Goal: Navigation & Orientation: Find specific page/section

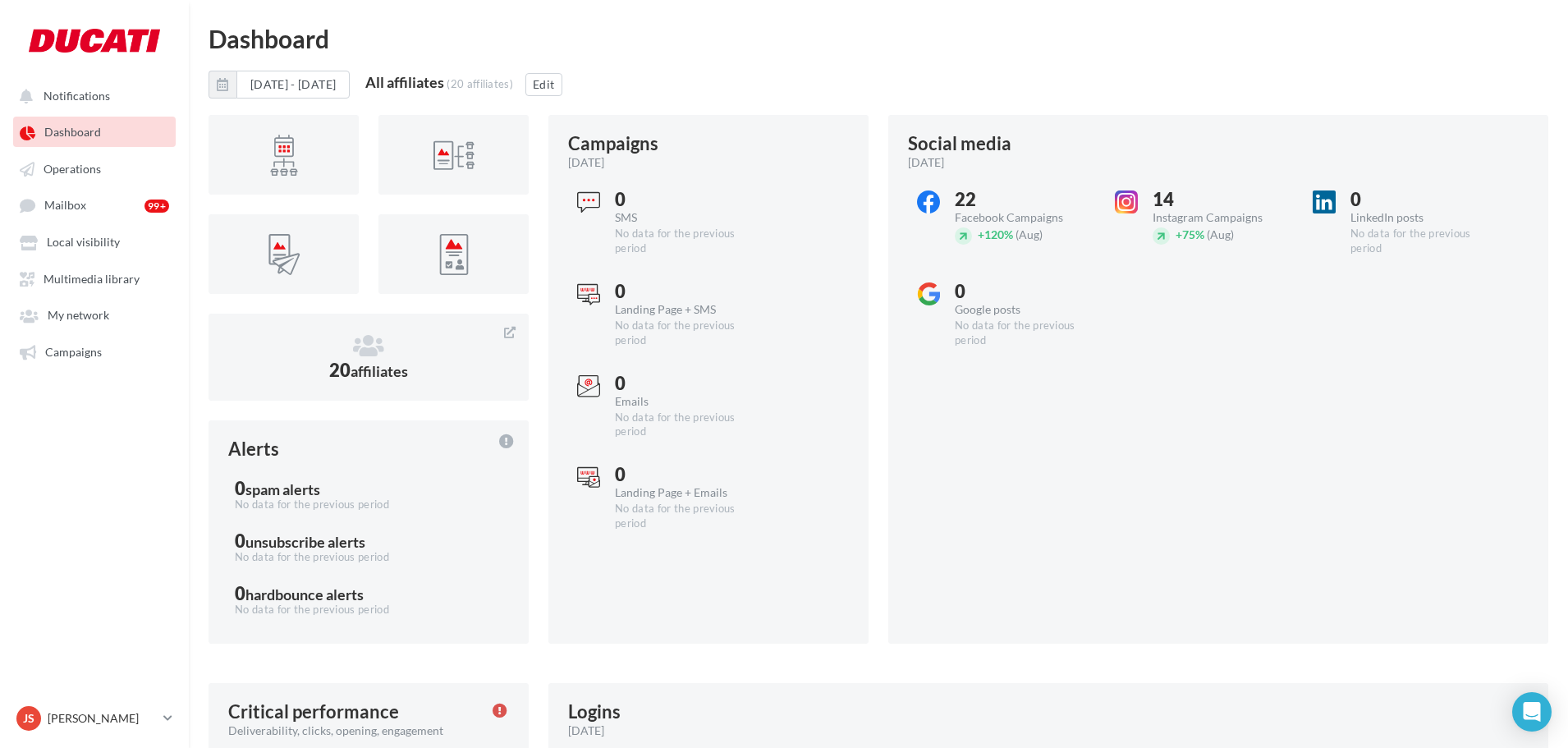
click at [93, 506] on nav "Notifications Dashboard Operations Mailbox 99+" at bounding box center [94, 374] width 189 height 748
click at [79, 181] on link "Operations" at bounding box center [93, 168] width 169 height 29
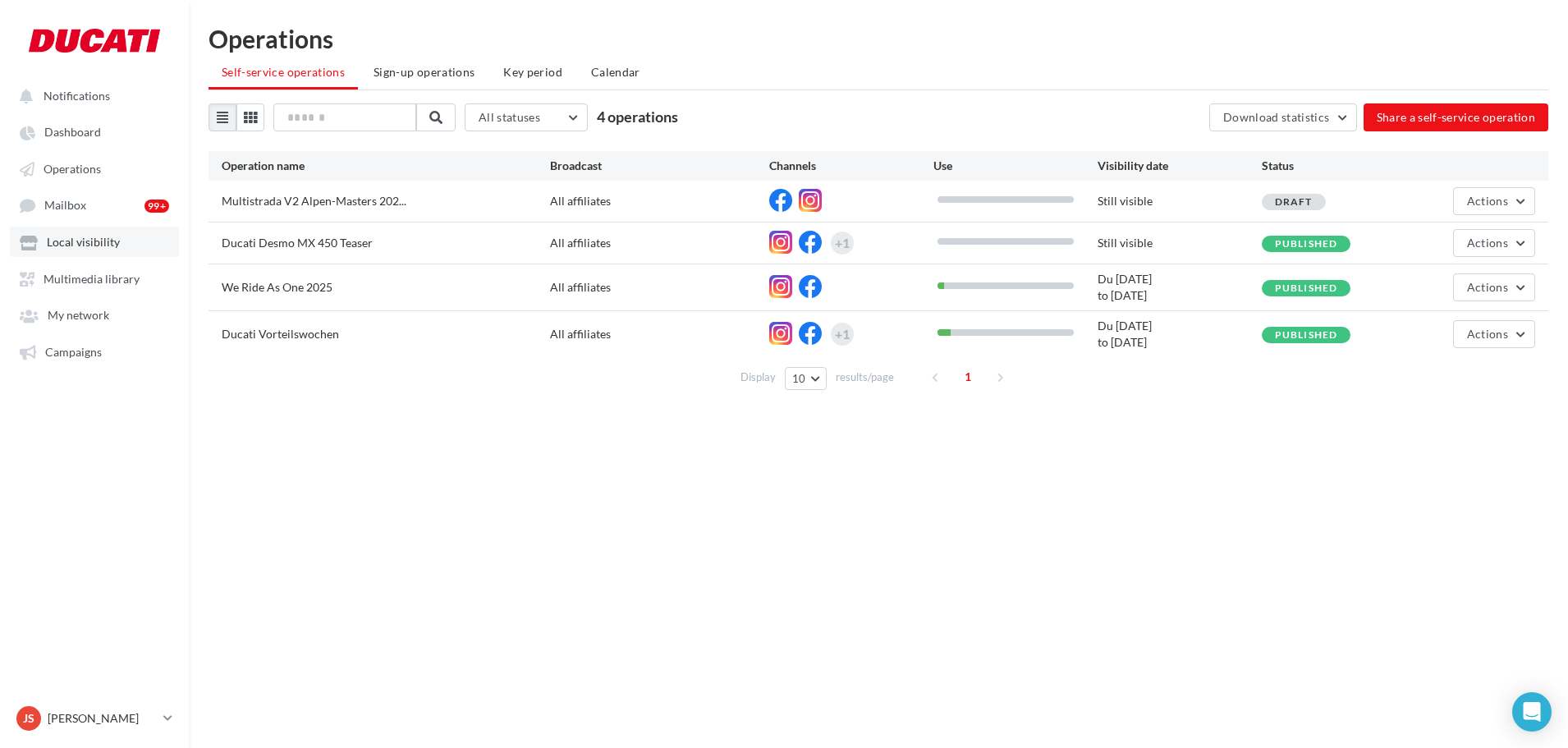
click at [75, 242] on span "Local visibility" at bounding box center [83, 243] width 73 height 14
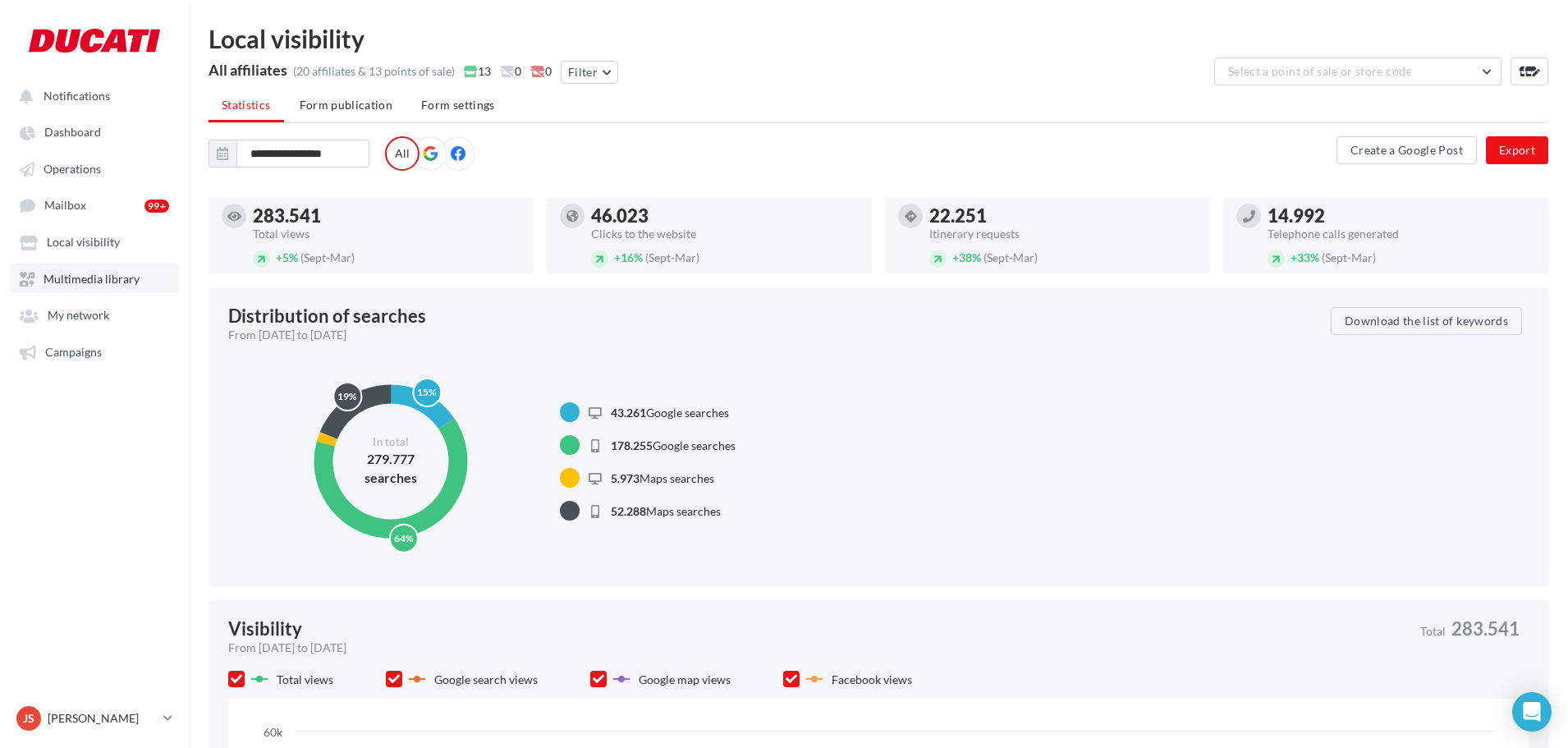
click at [78, 270] on link "Multimedia library" at bounding box center [93, 278] width 169 height 29
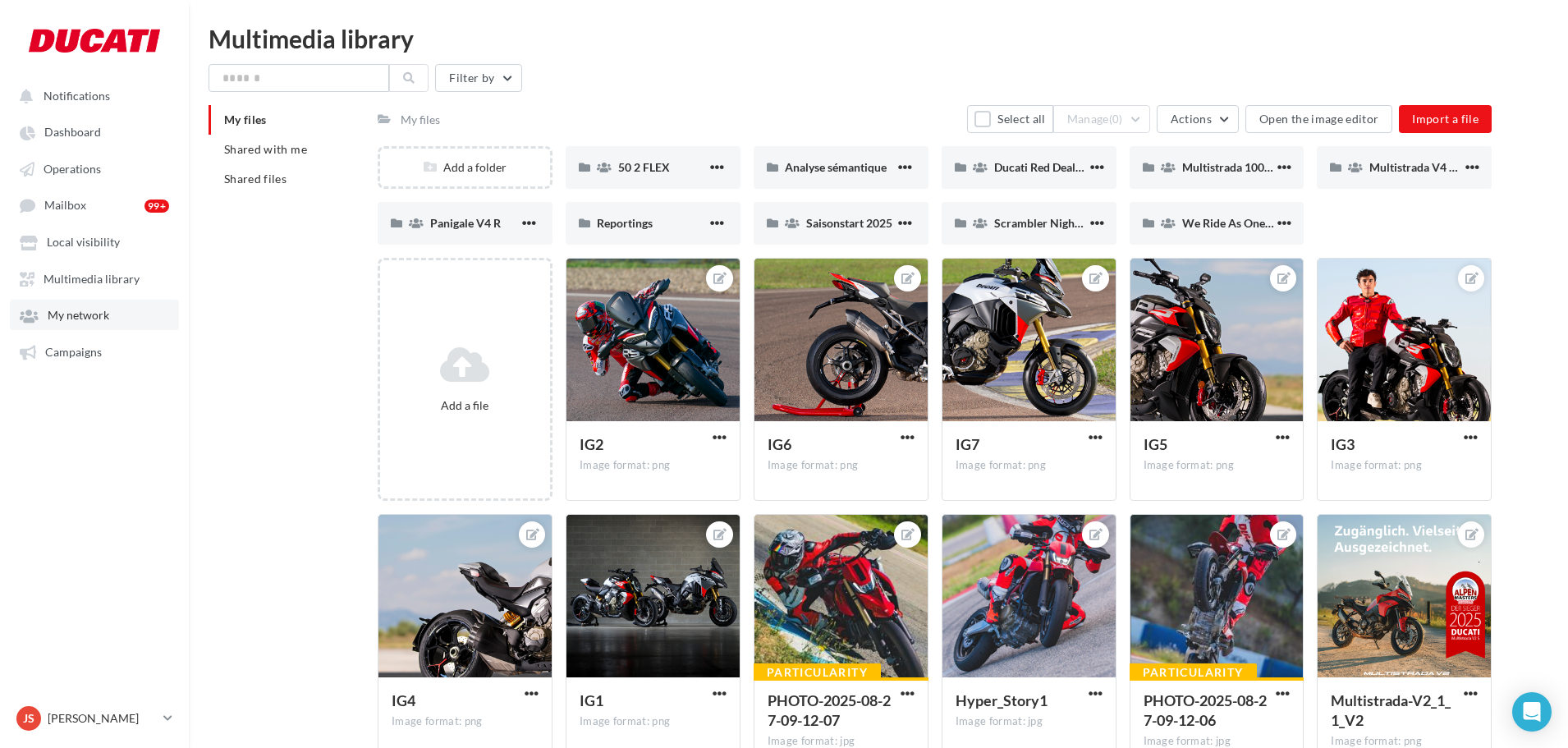
click at [68, 313] on span "My network" at bounding box center [79, 316] width 62 height 14
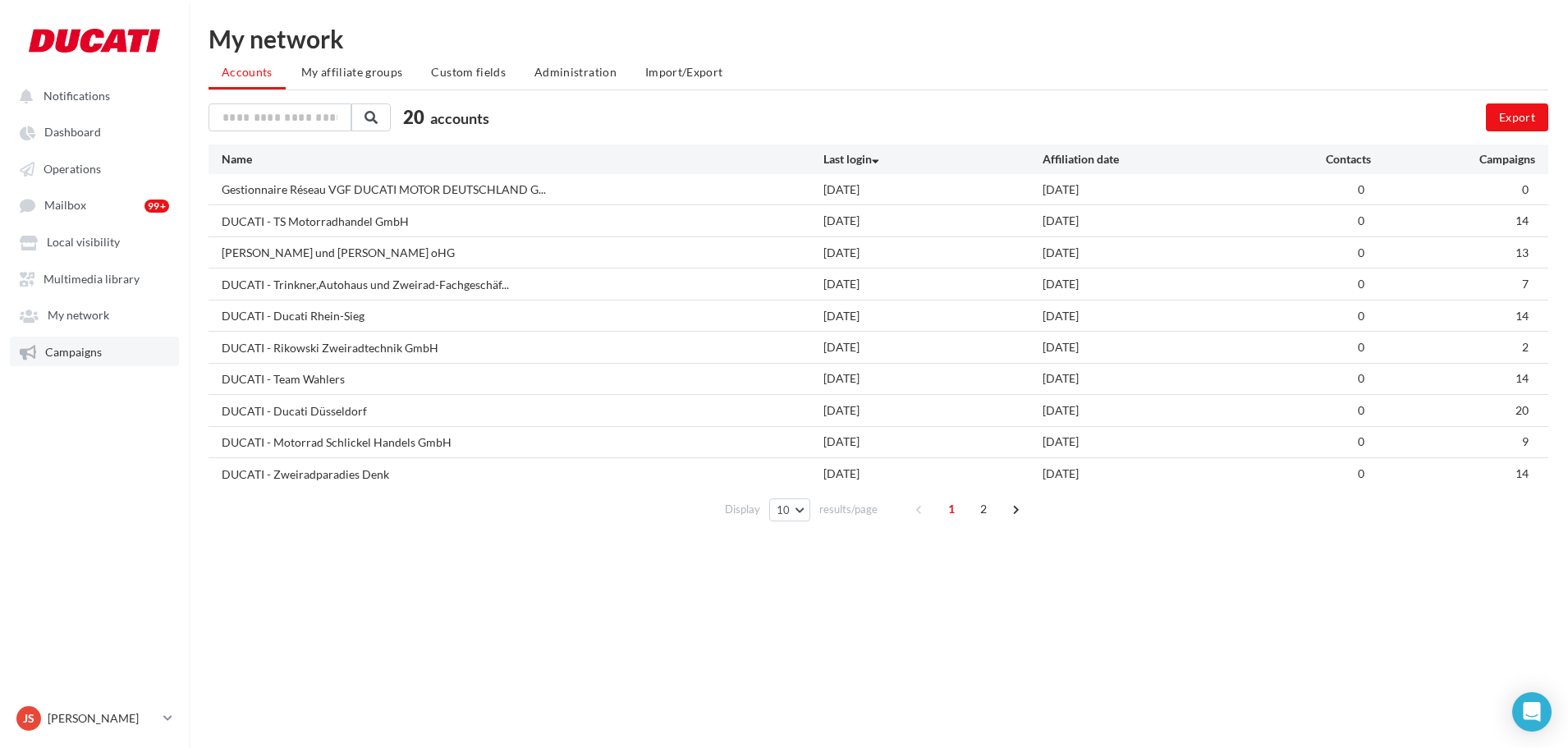
click at [63, 348] on span "Campaigns" at bounding box center [74, 352] width 57 height 14
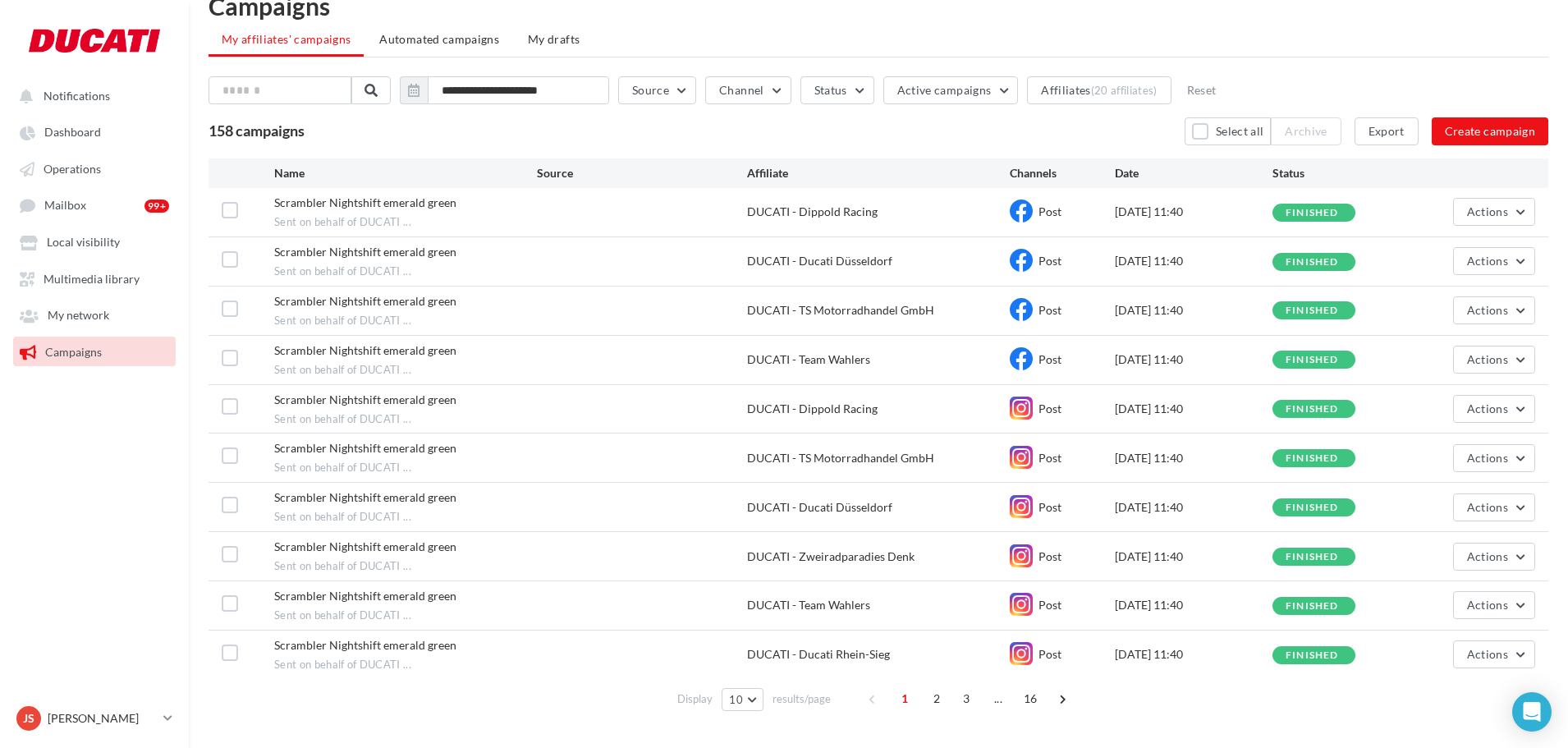
scroll to position [4, 0]
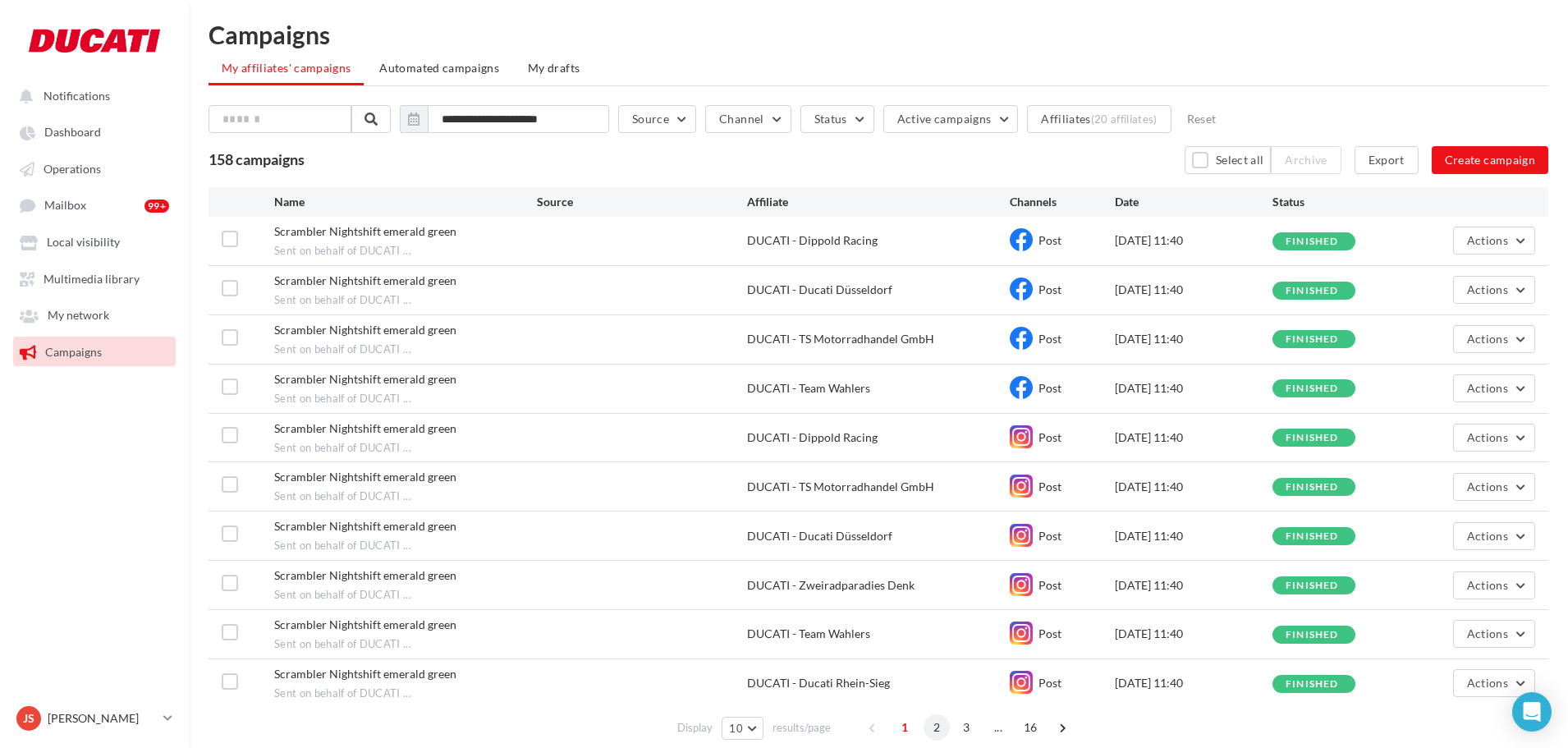
click at [934, 727] on span "2" at bounding box center [936, 727] width 27 height 27
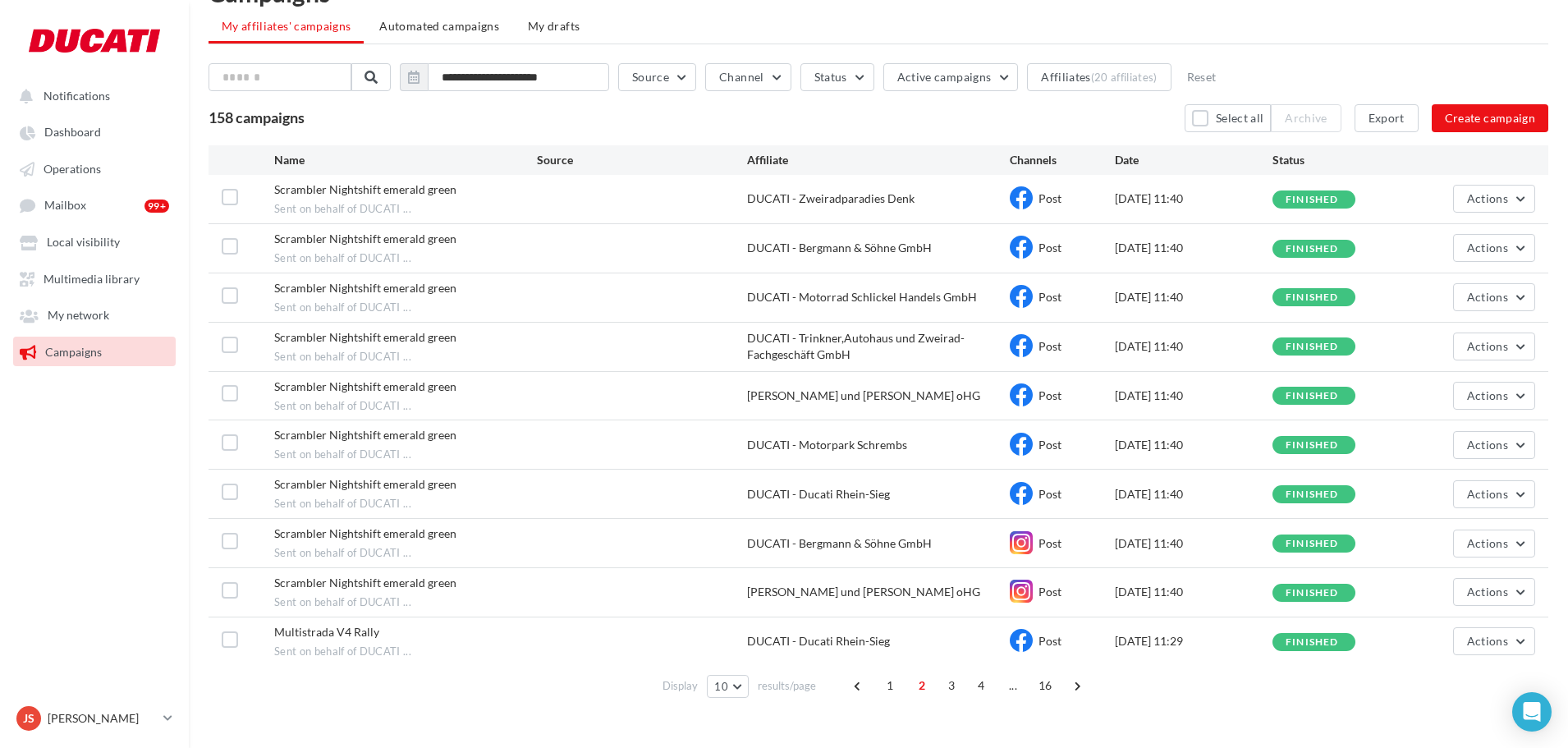
scroll to position [87, 0]
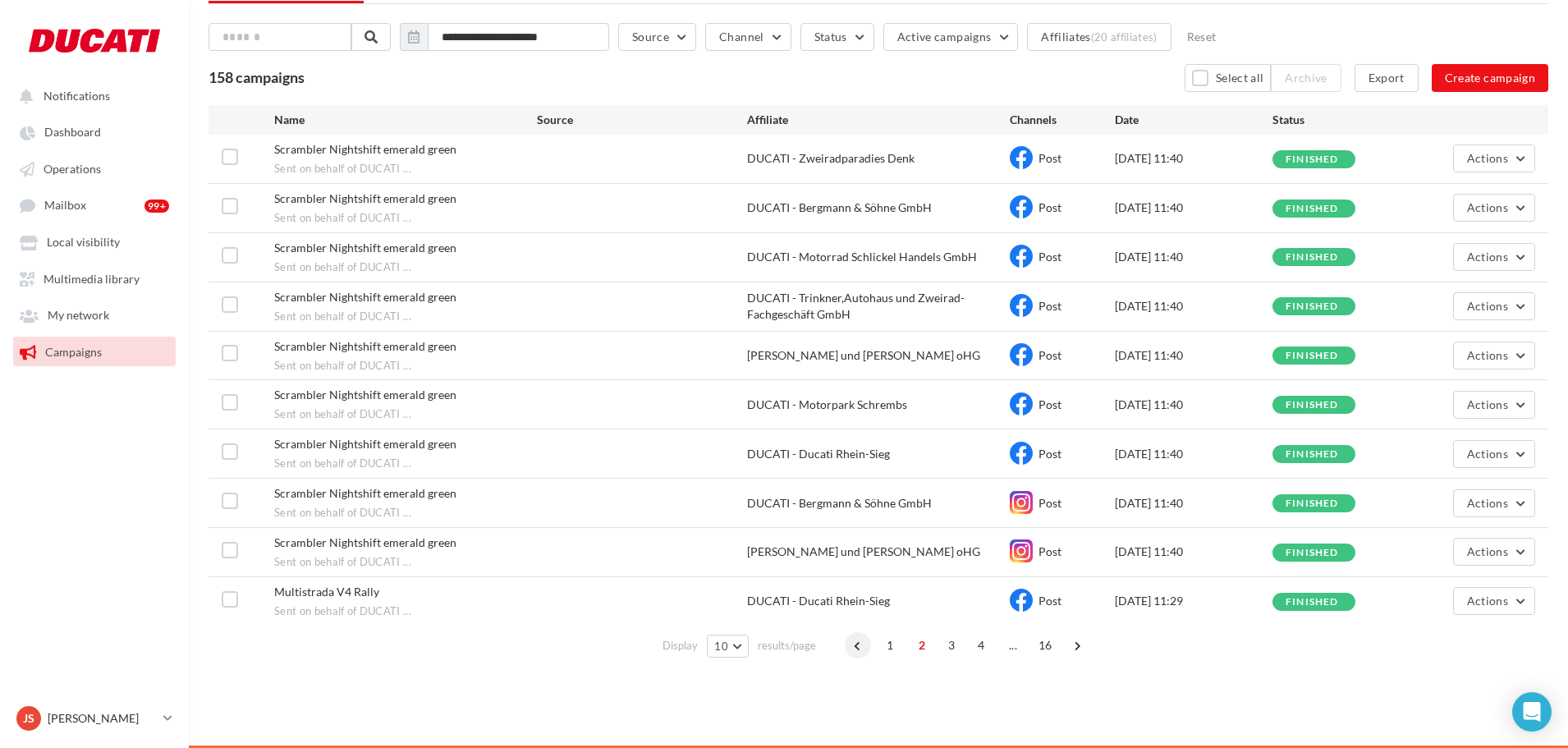
click at [853, 648] on span at bounding box center [857, 645] width 27 height 27
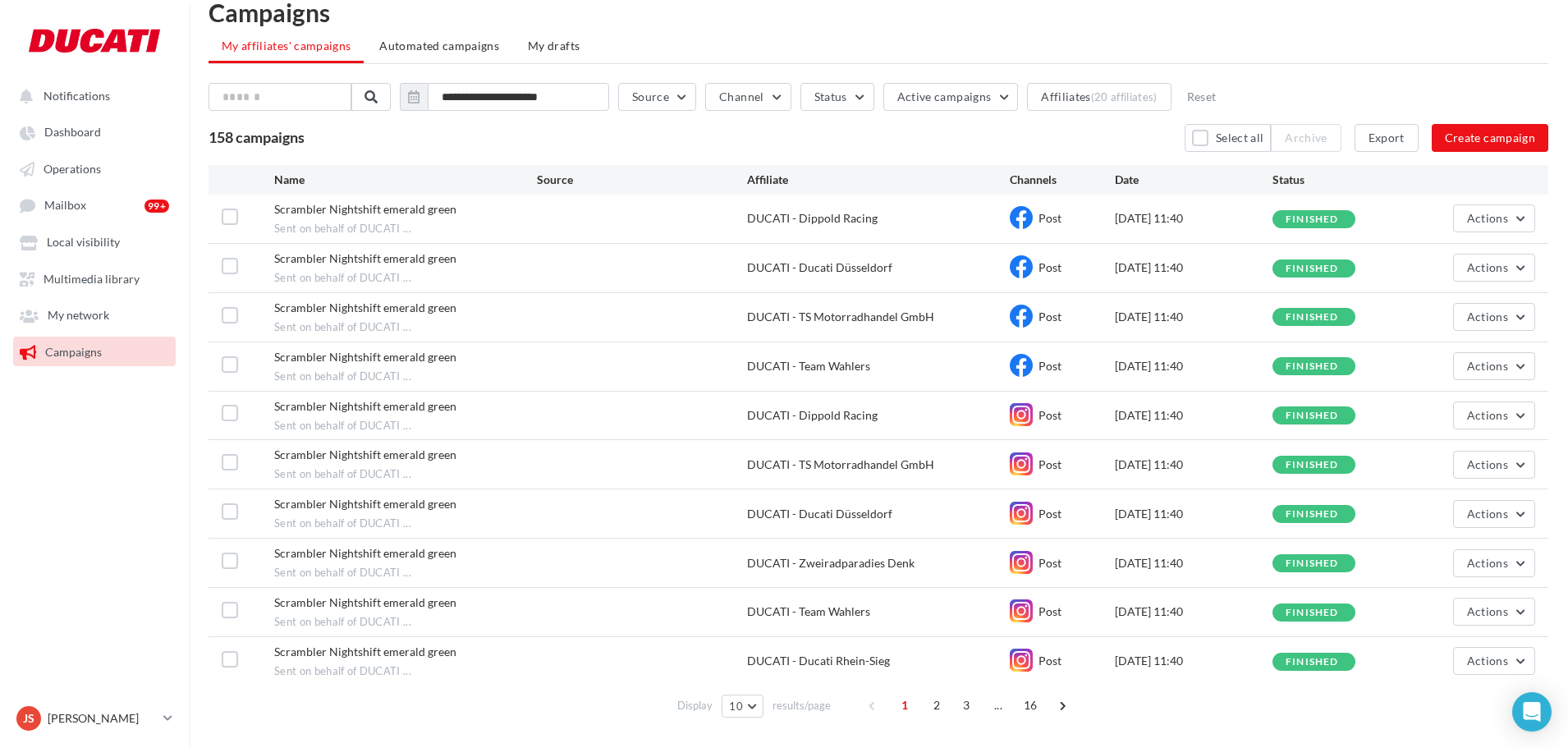
scroll to position [31, 0]
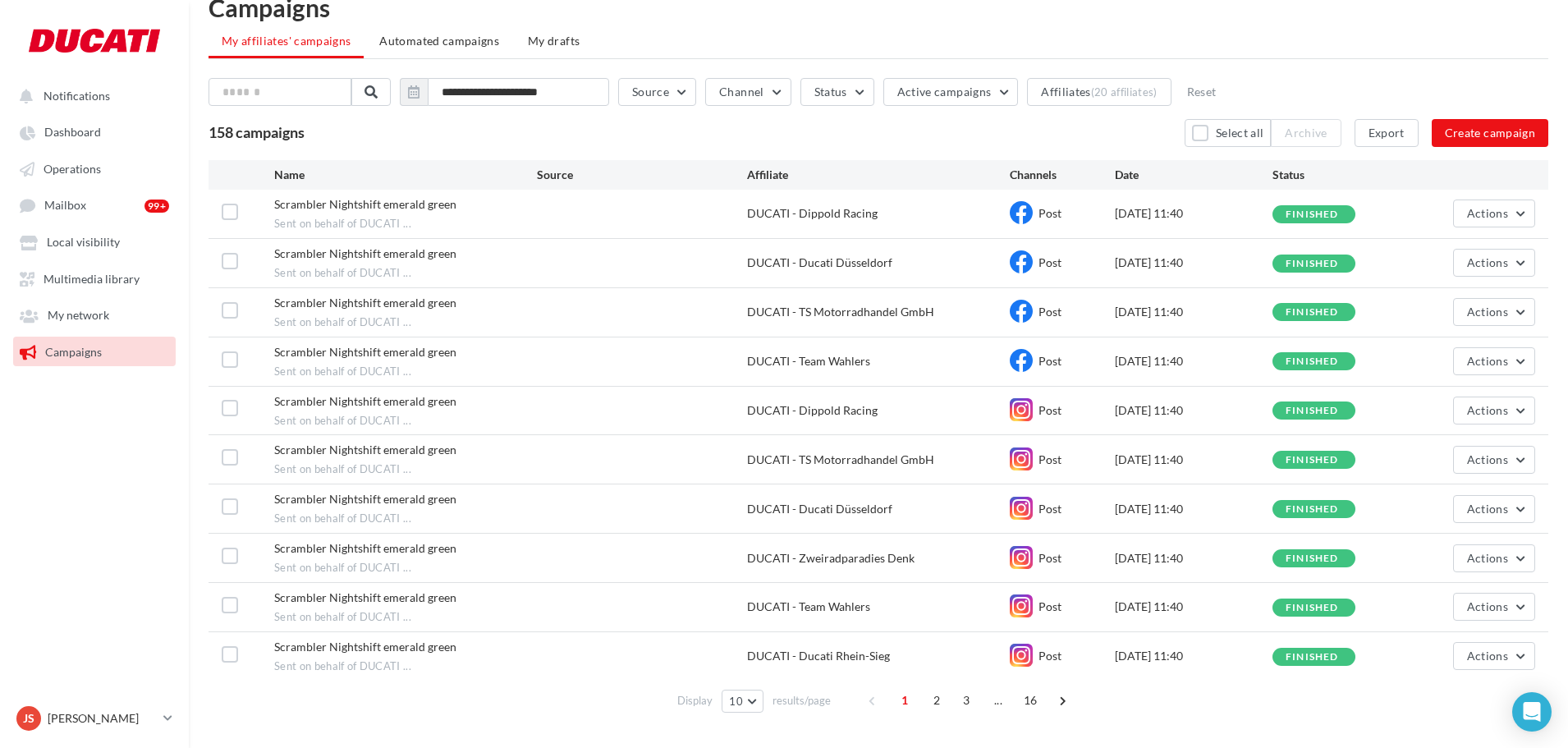
click at [306, 259] on span "Scrambler Nightshift emerald green" at bounding box center [365, 253] width 183 height 14
click at [86, 277] on span "Multimedia library" at bounding box center [92, 279] width 96 height 14
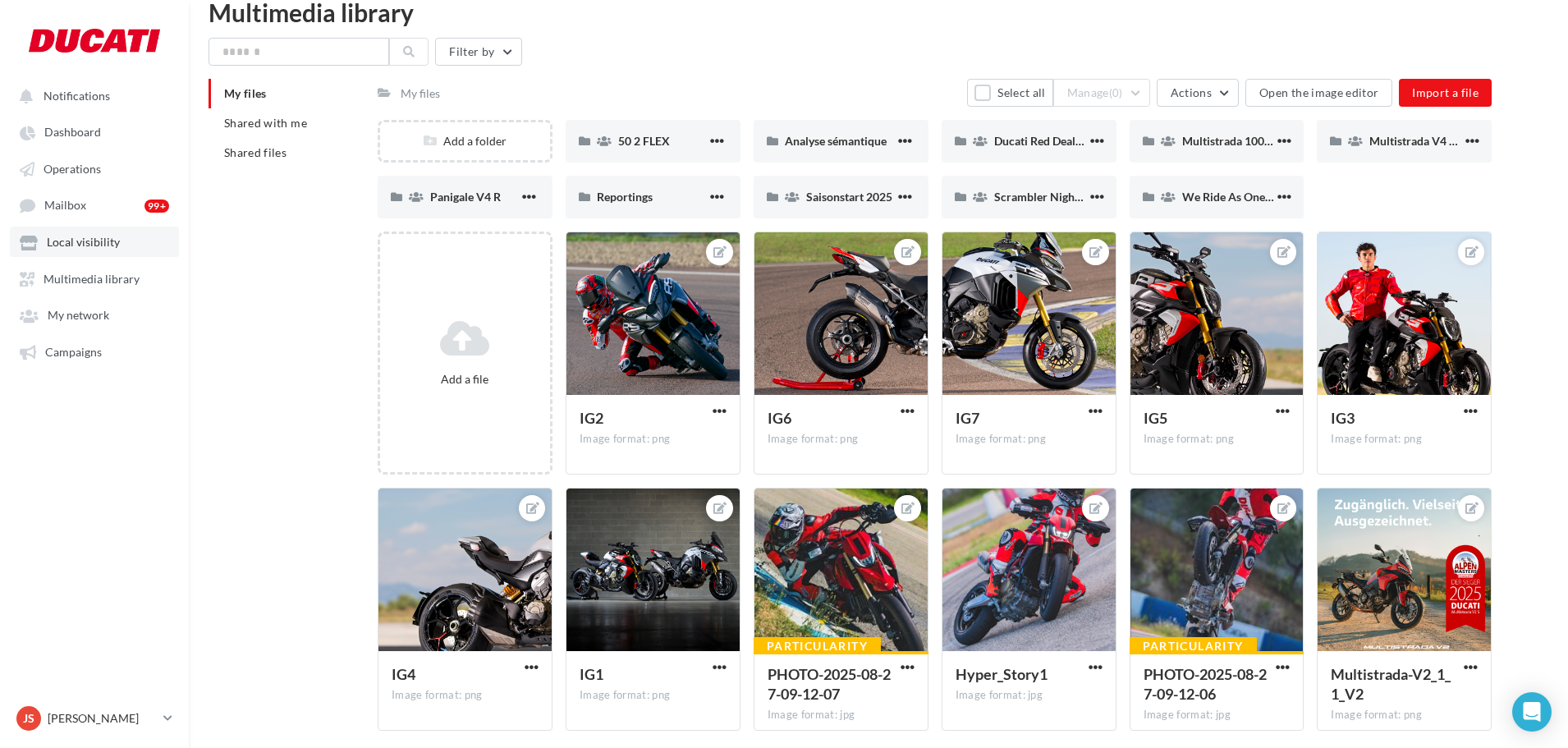
click at [83, 228] on link "Local visibility" at bounding box center [93, 241] width 169 height 29
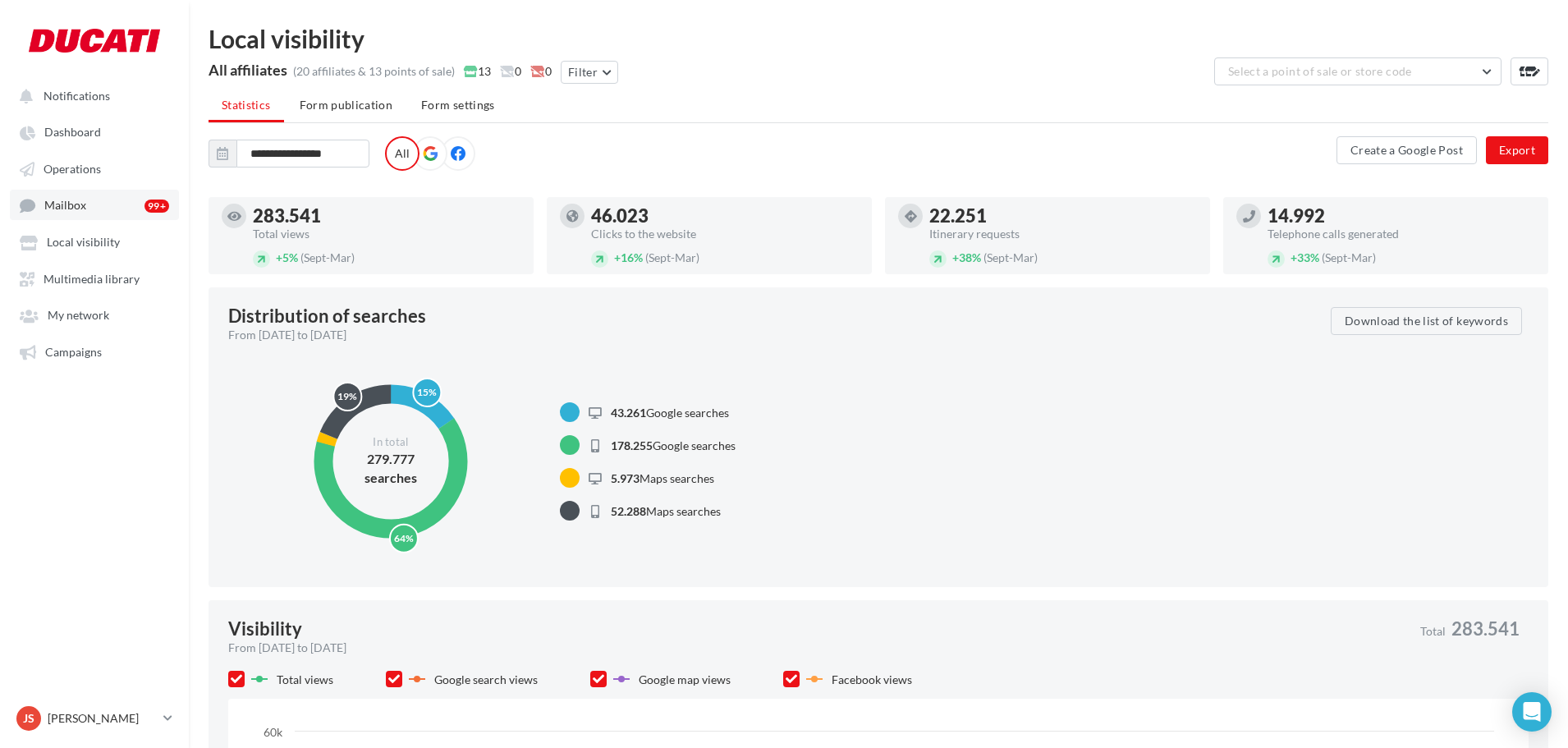
click at [81, 209] on span "Mailbox" at bounding box center [65, 206] width 42 height 14
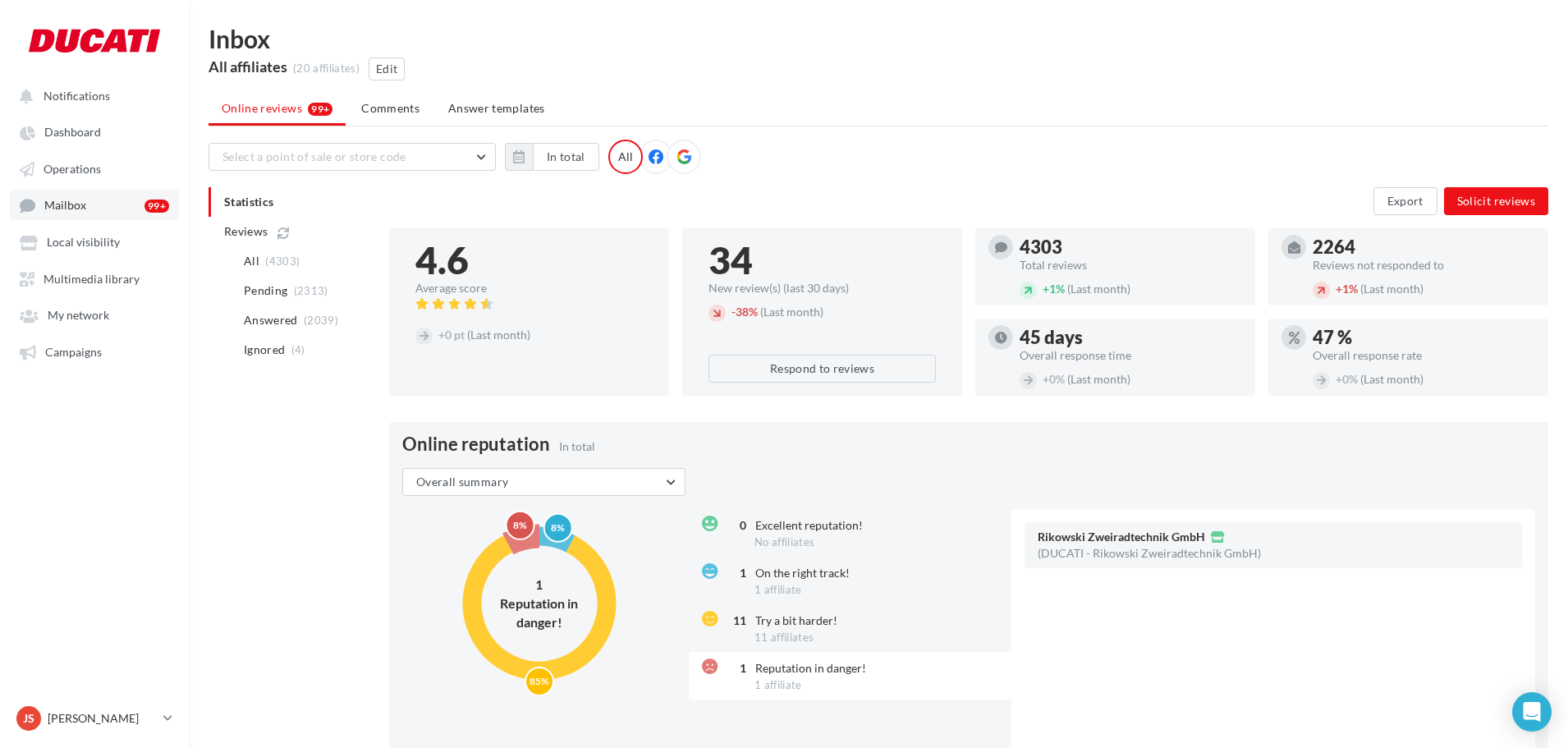
click at [59, 203] on span "Mailbox" at bounding box center [65, 206] width 42 height 14
click at [71, 166] on span "Operations" at bounding box center [72, 169] width 57 height 14
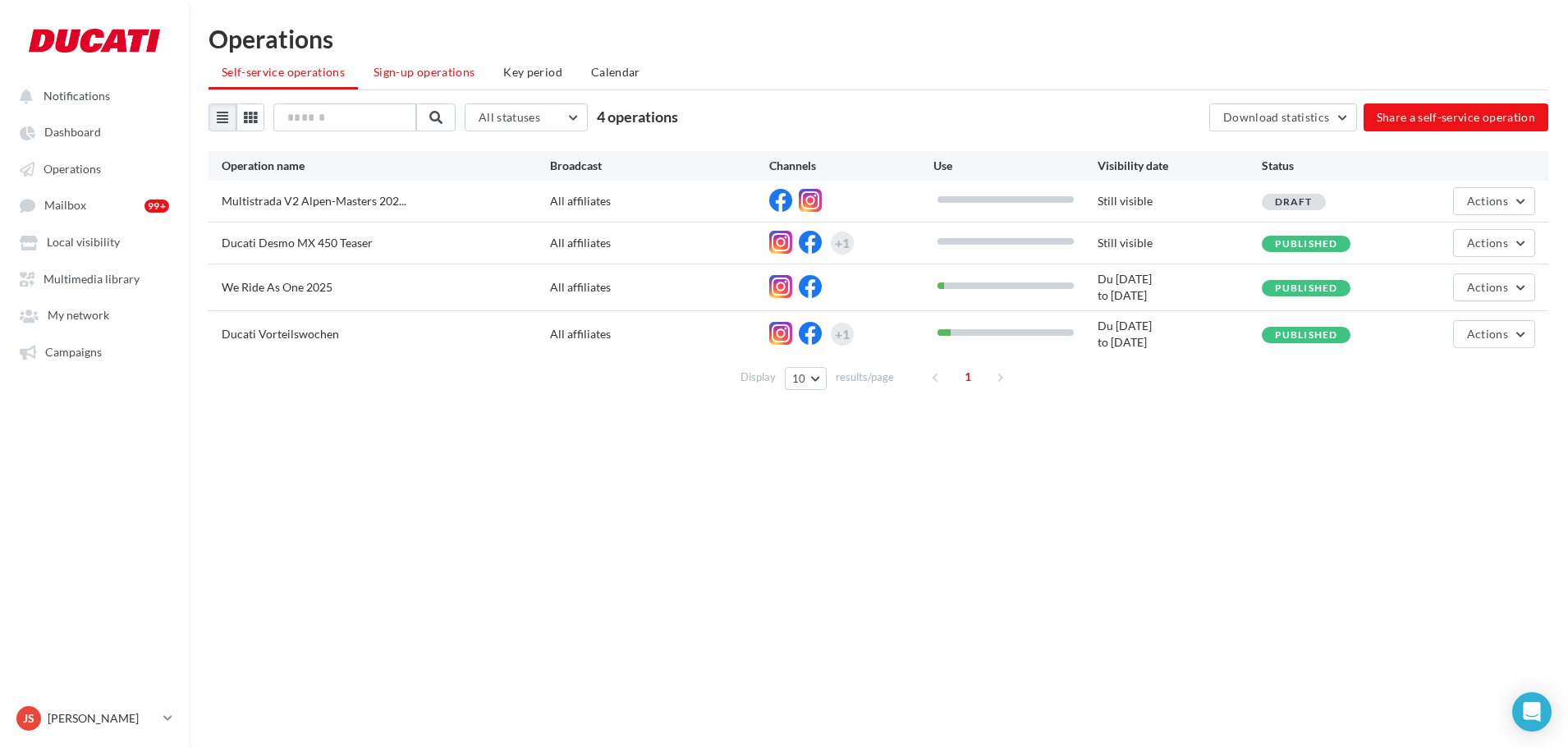
click at [425, 78] on span "Sign-up operations" at bounding box center [424, 72] width 101 height 14
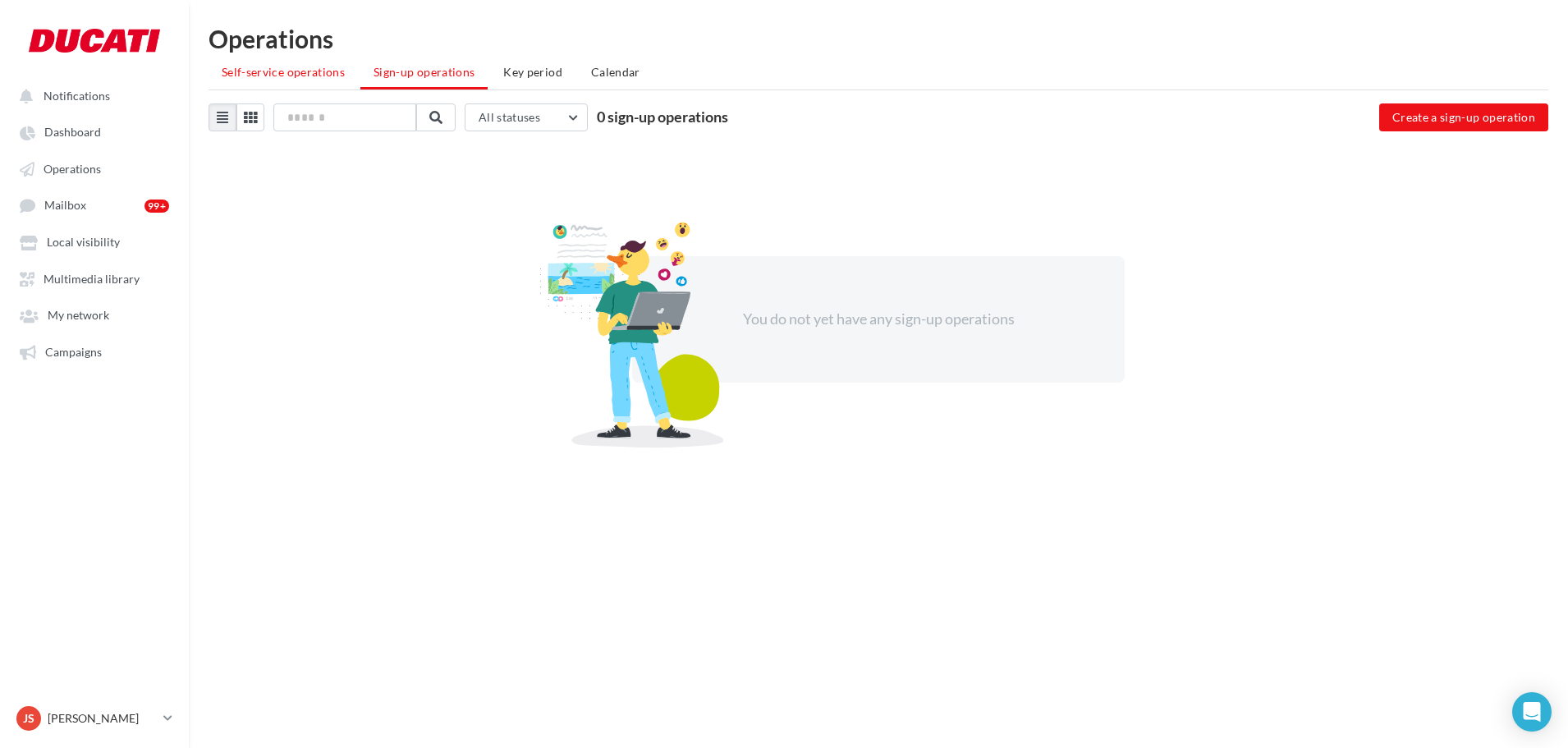
click at [275, 74] on span "Self-service operations" at bounding box center [284, 72] width 123 height 14
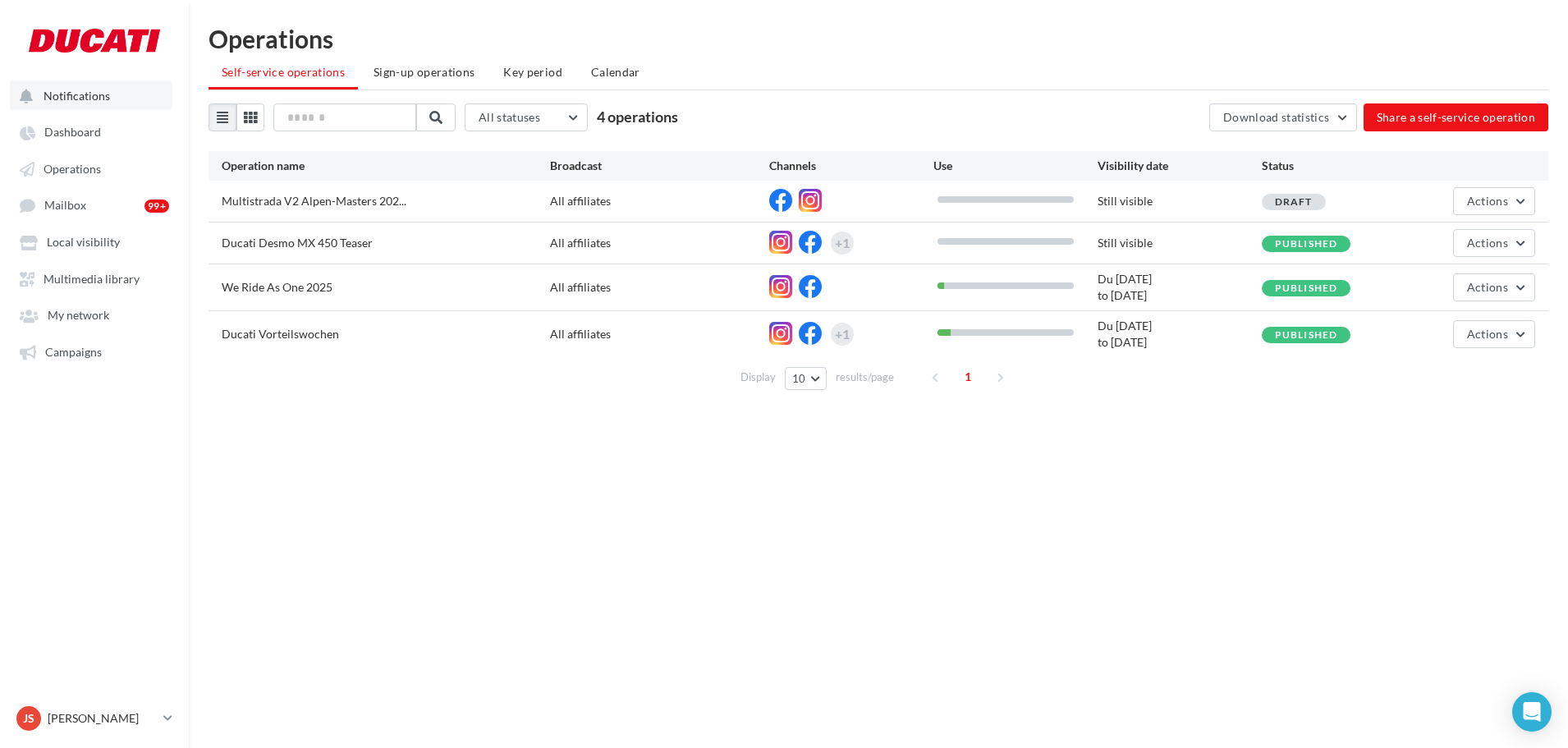
click at [75, 98] on span "Notifications" at bounding box center [77, 95] width 67 height 14
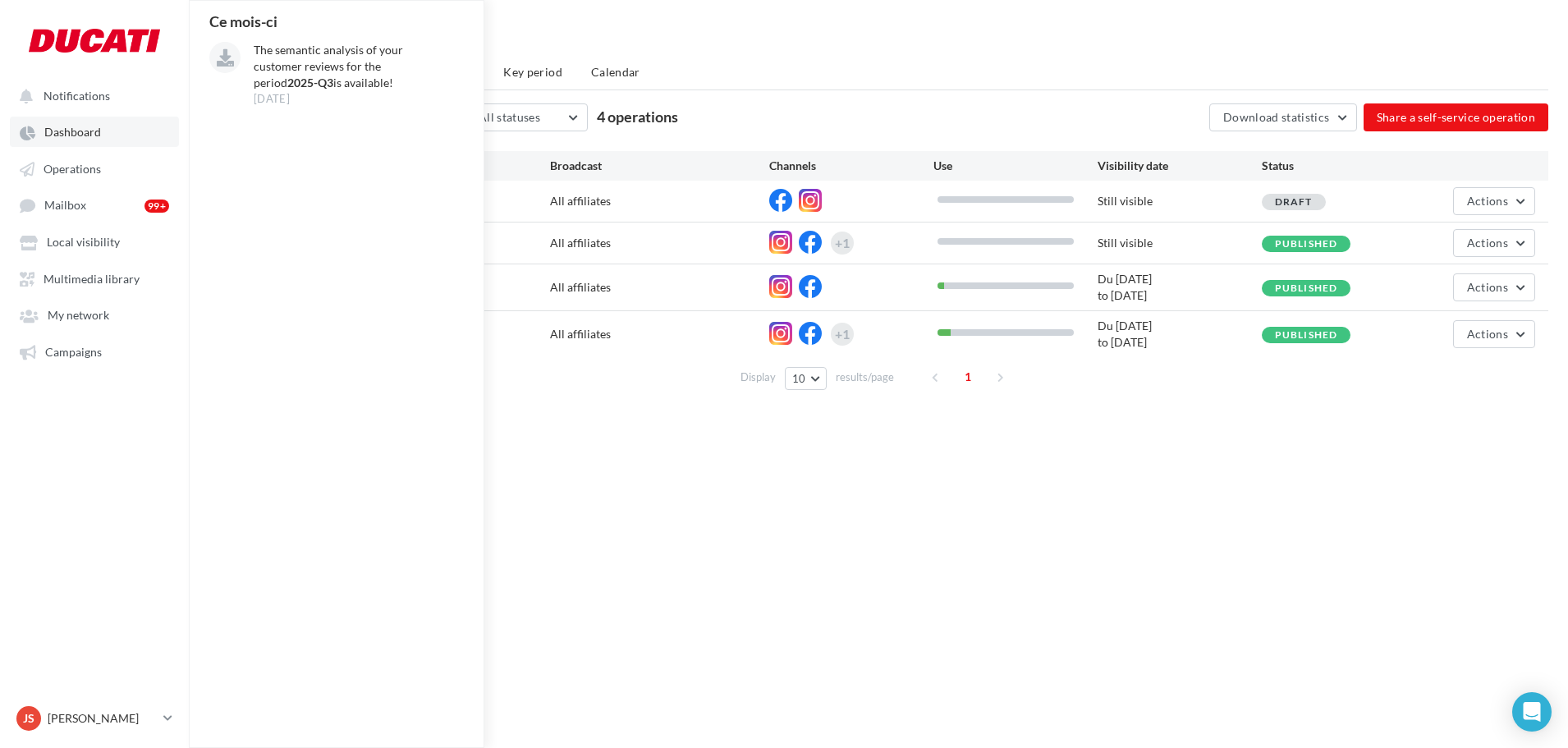
click at [65, 136] on span "Dashboard" at bounding box center [73, 132] width 57 height 14
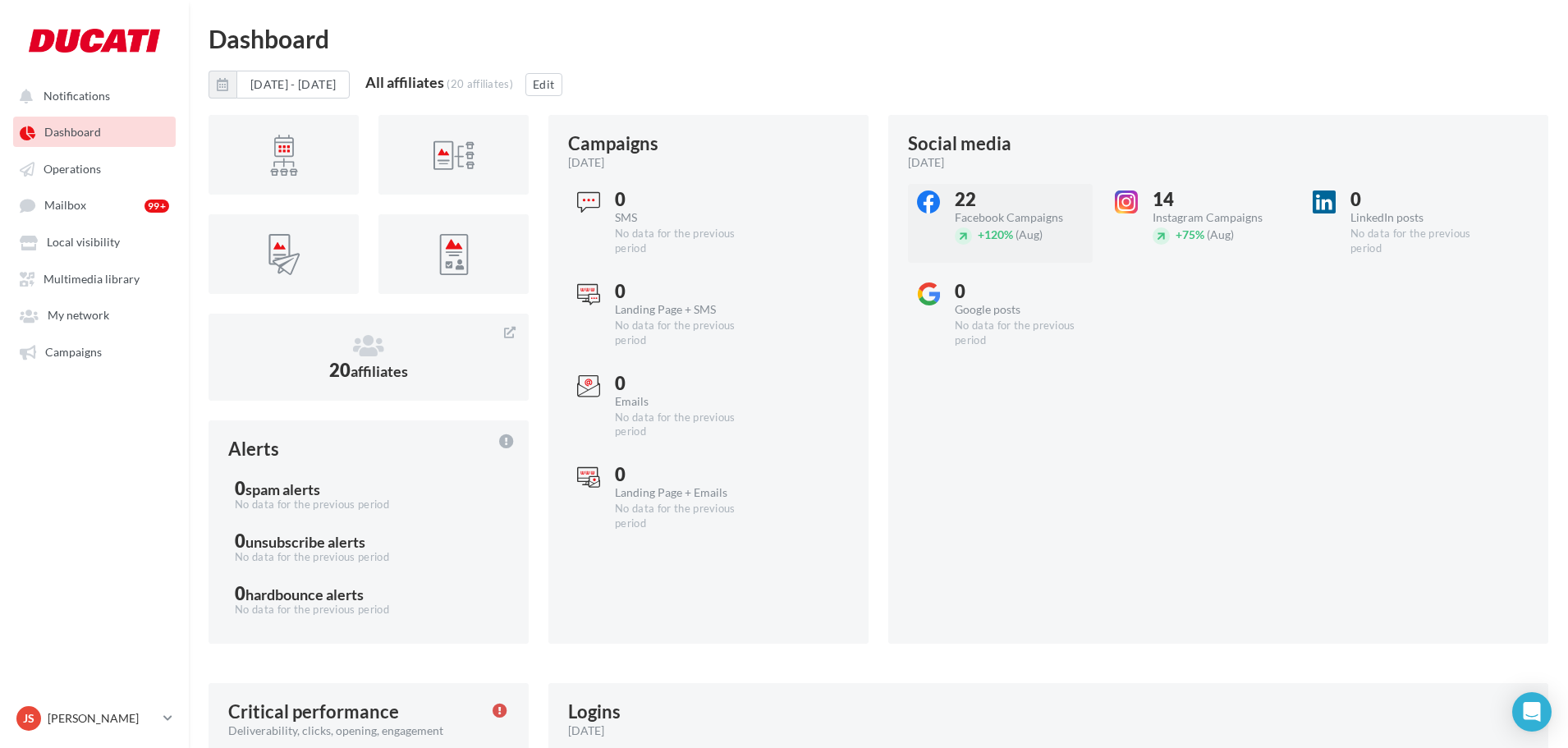
click at [982, 208] on div "22" at bounding box center [1023, 199] width 137 height 18
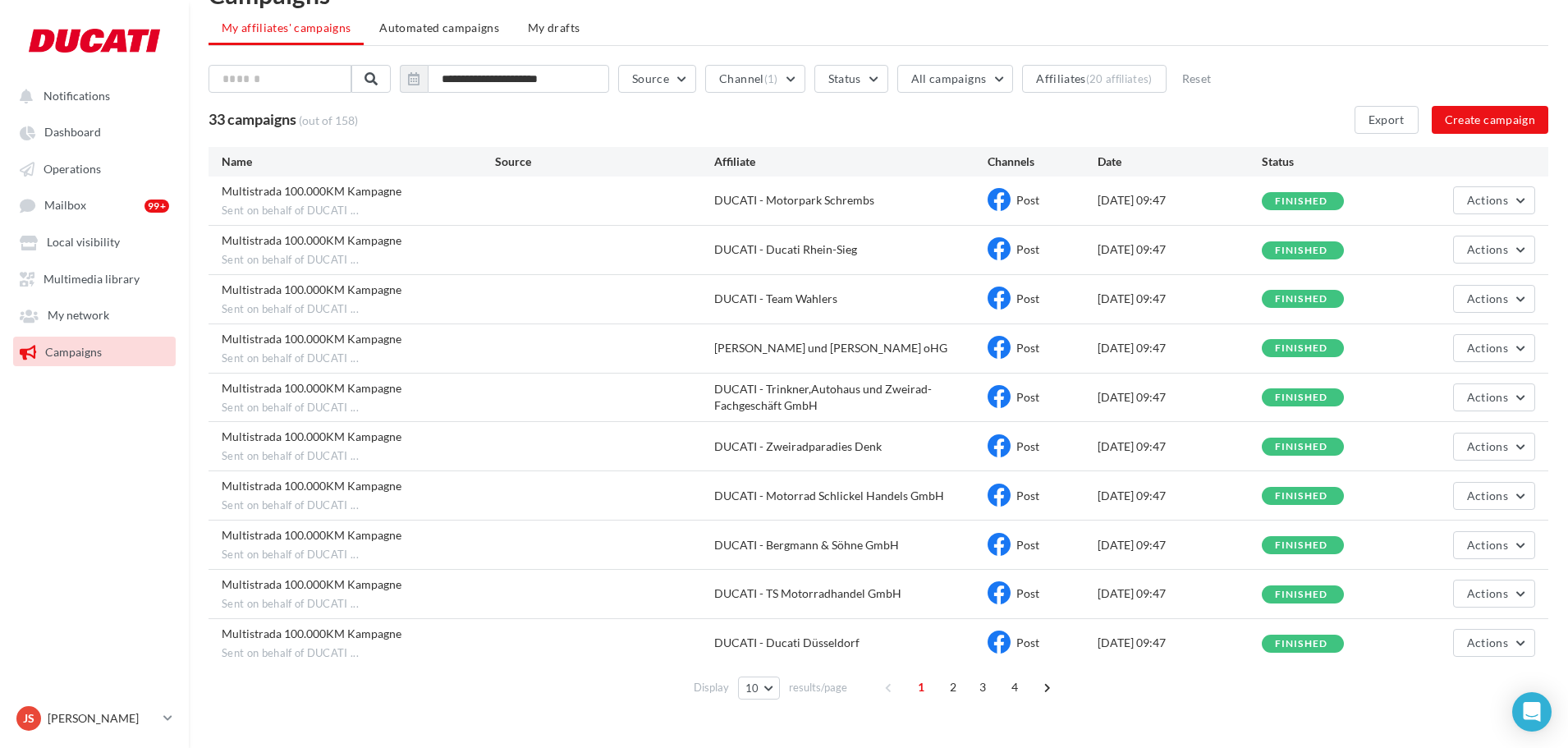
scroll to position [87, 0]
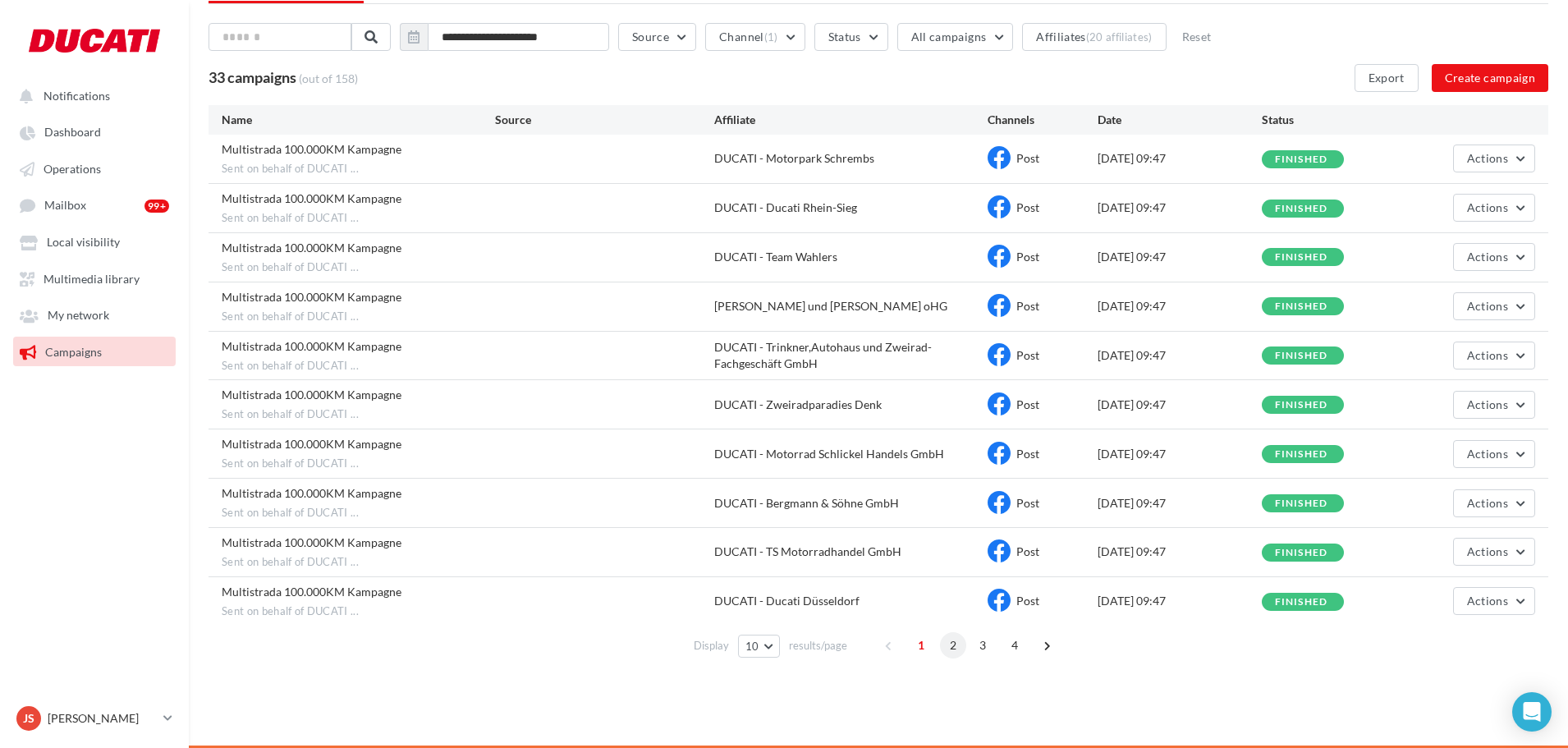
click at [952, 646] on span "2" at bounding box center [952, 645] width 27 height 27
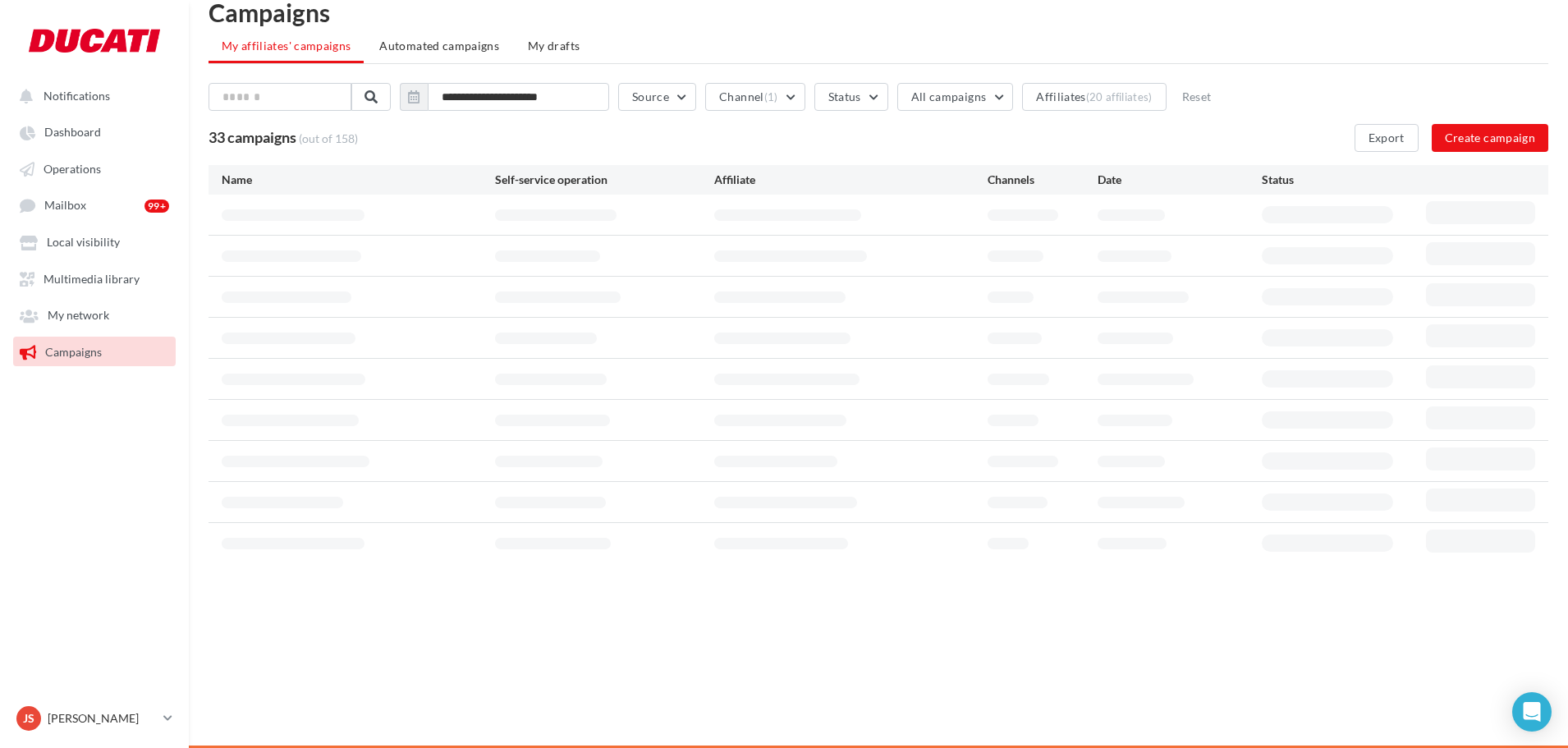
scroll to position [31, 0]
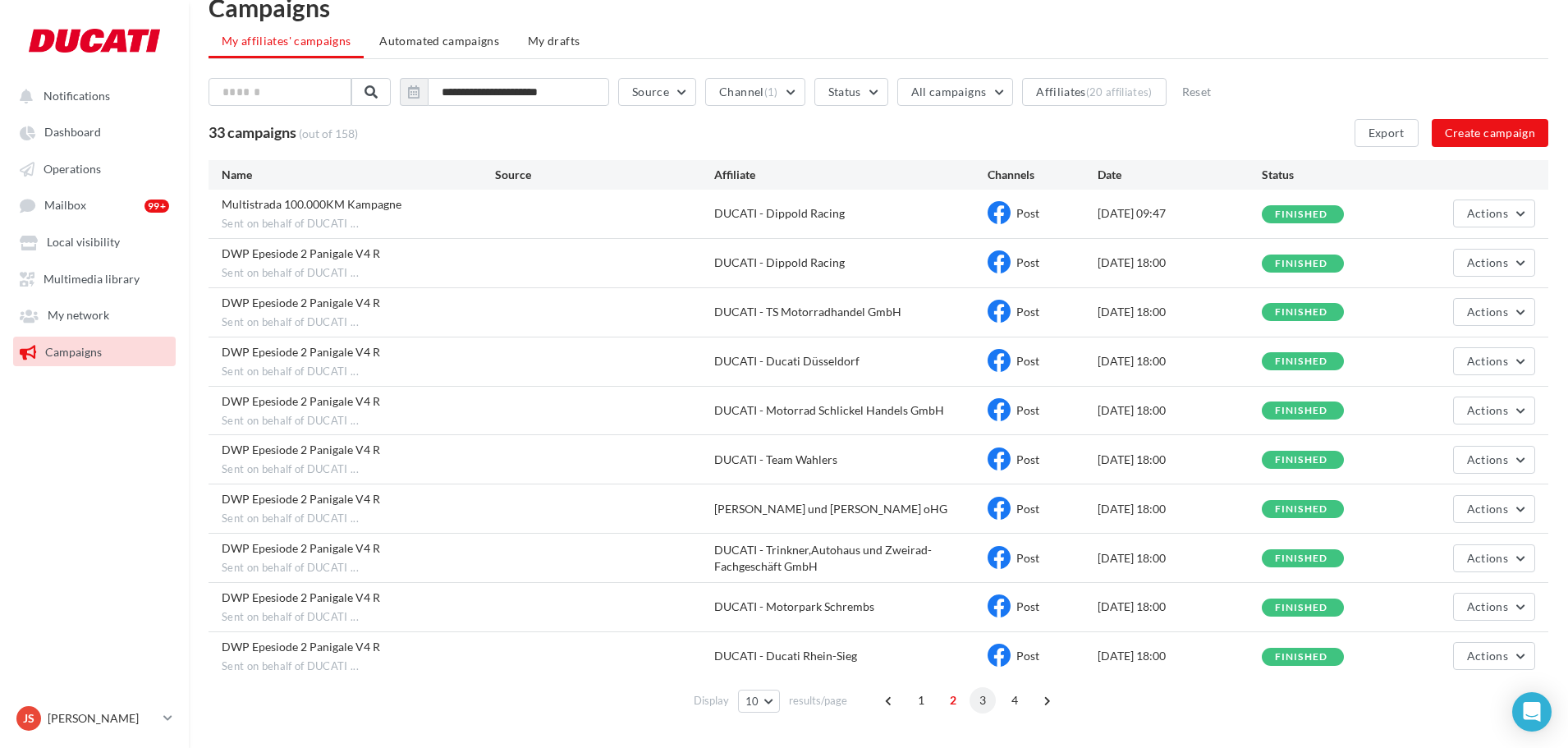
click at [976, 700] on span "3" at bounding box center [982, 700] width 27 height 27
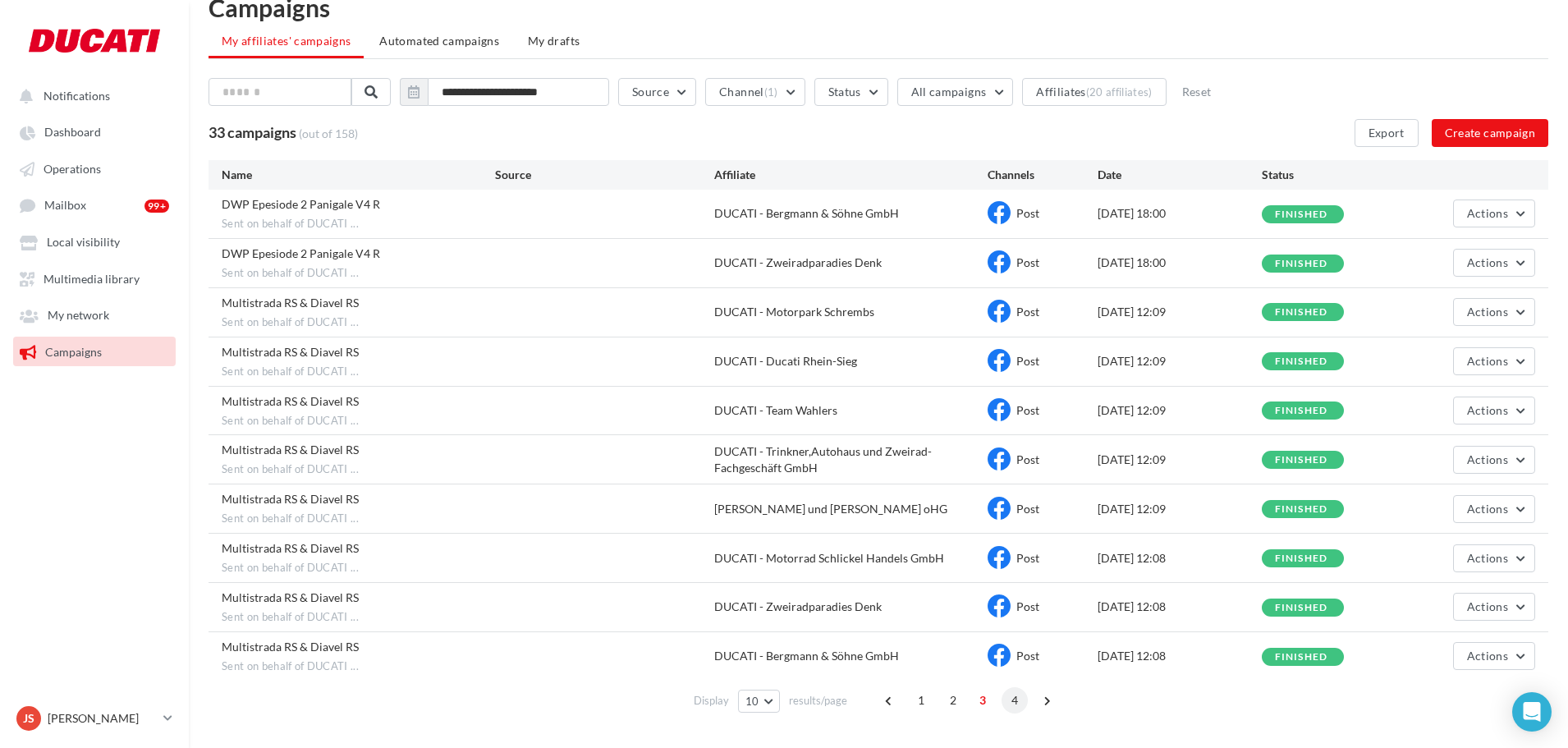
click at [1010, 704] on span "4" at bounding box center [1014, 700] width 27 height 27
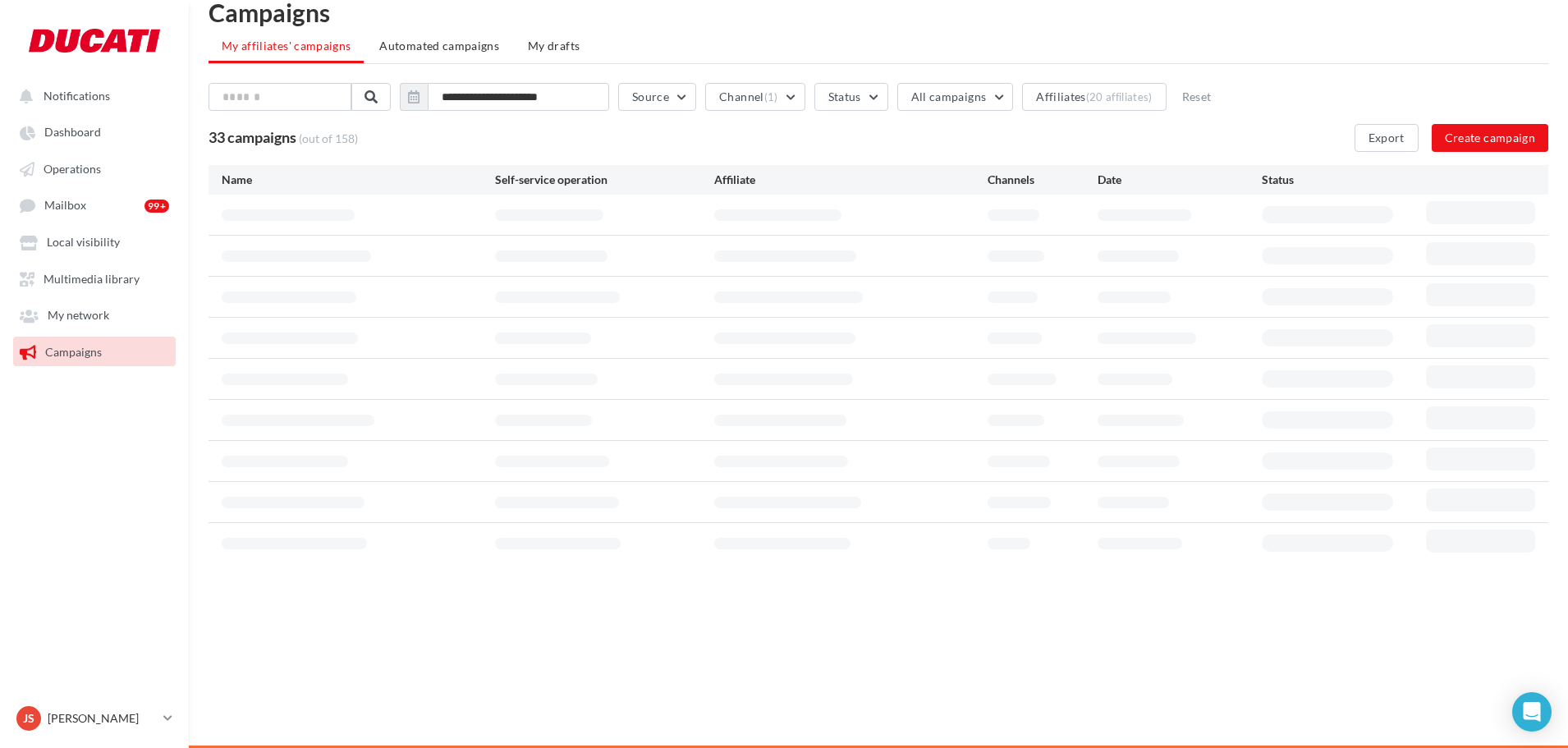
scroll to position [27, 0]
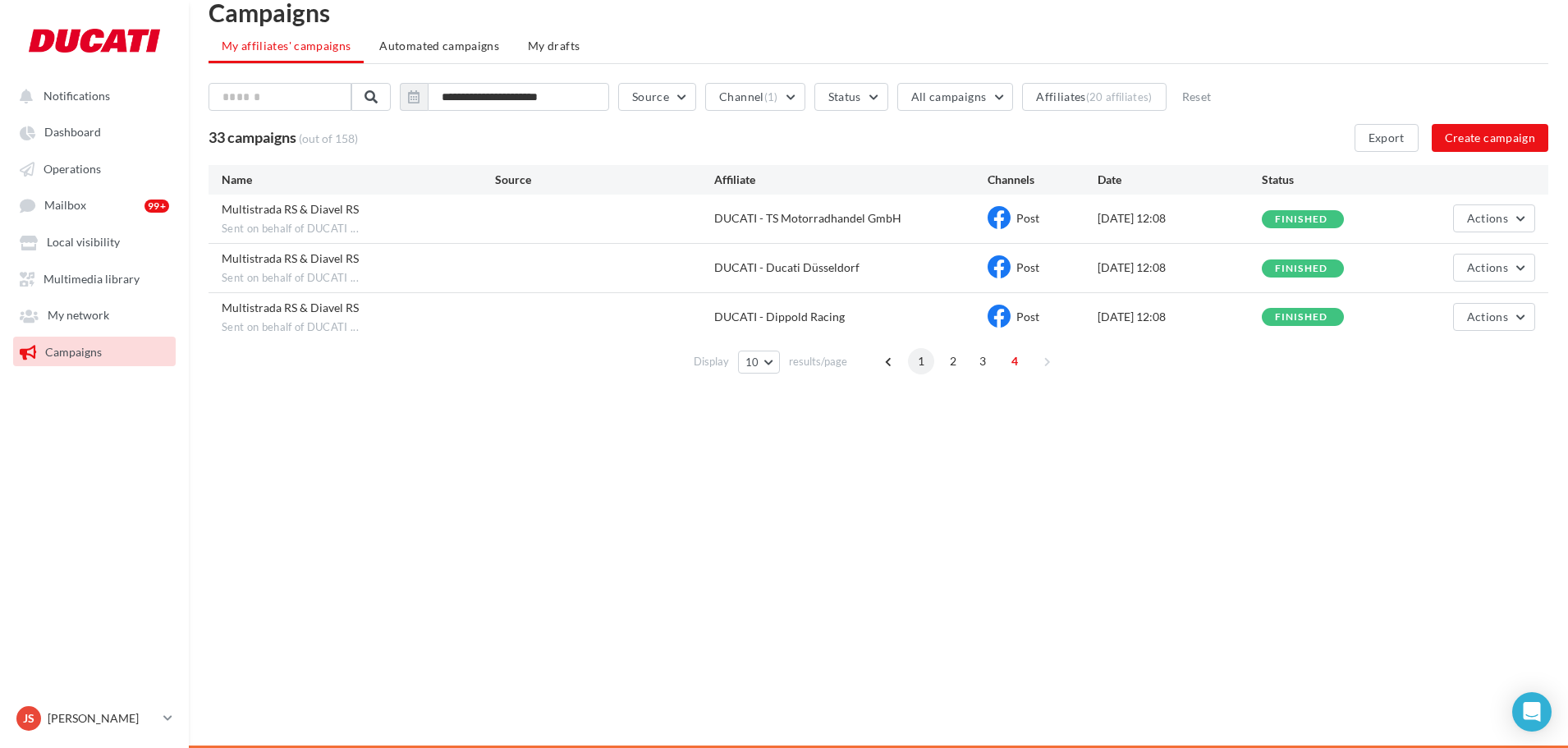
click at [919, 361] on span "1" at bounding box center [921, 361] width 27 height 27
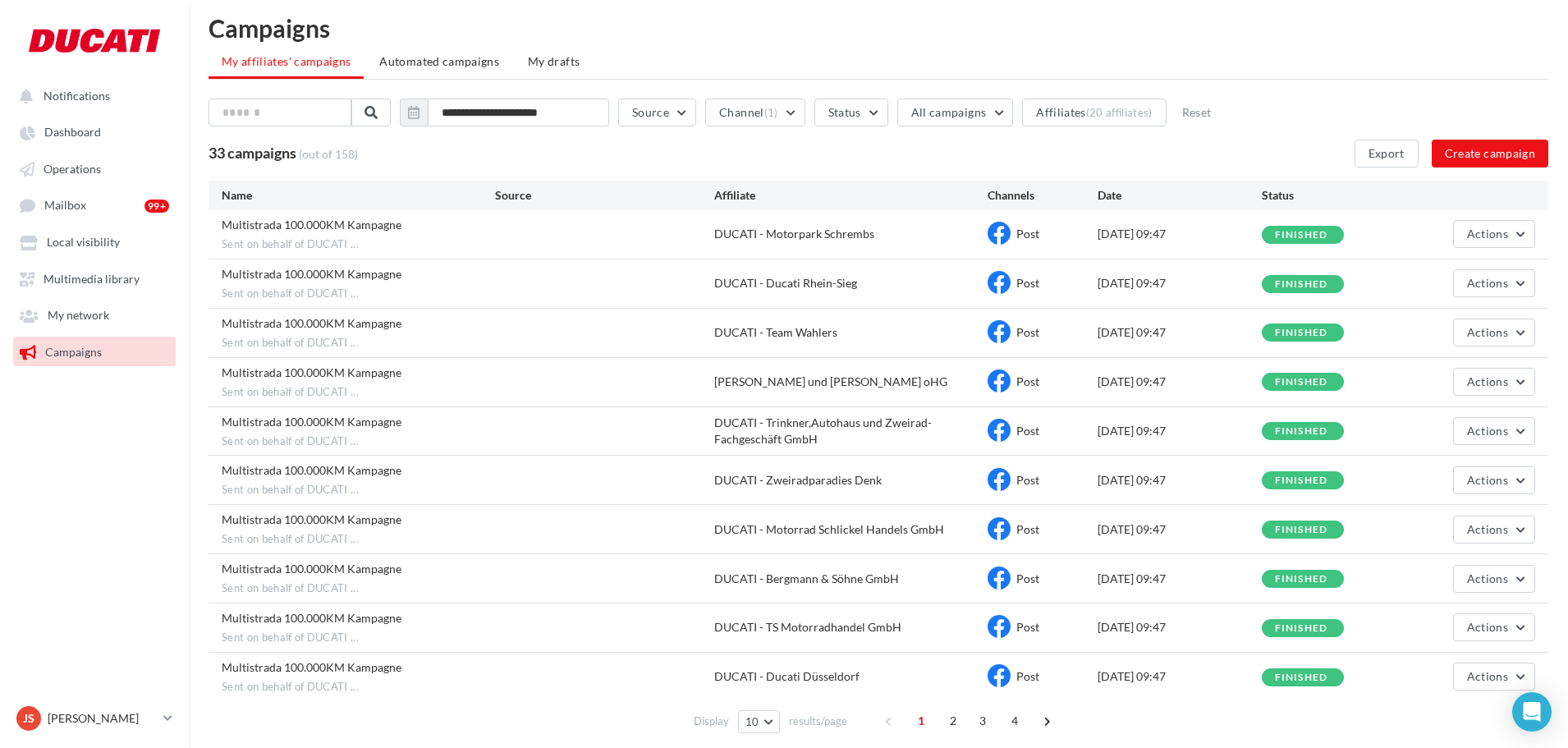
scroll to position [0, 0]
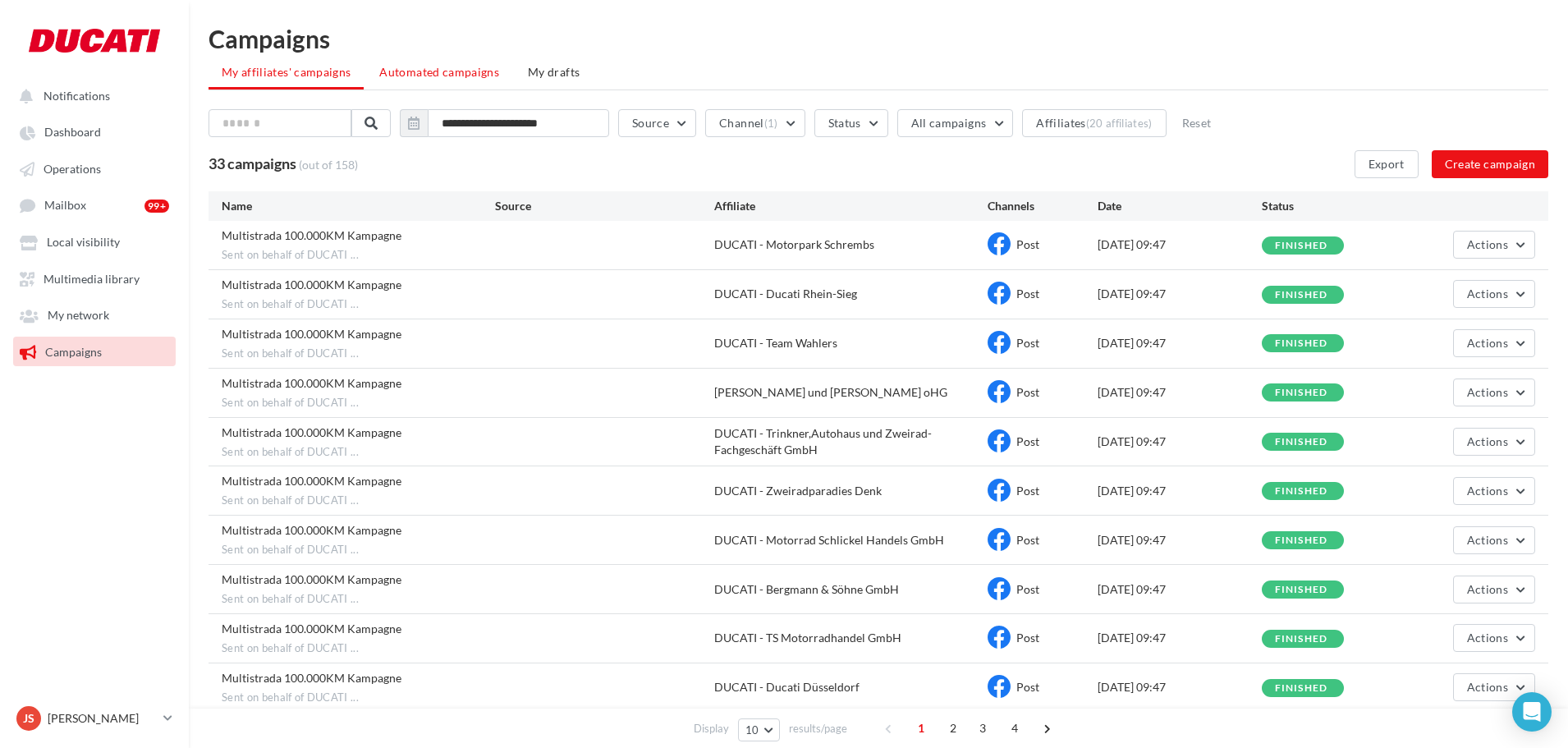
click at [450, 69] on span "Automated campaigns" at bounding box center [439, 72] width 120 height 14
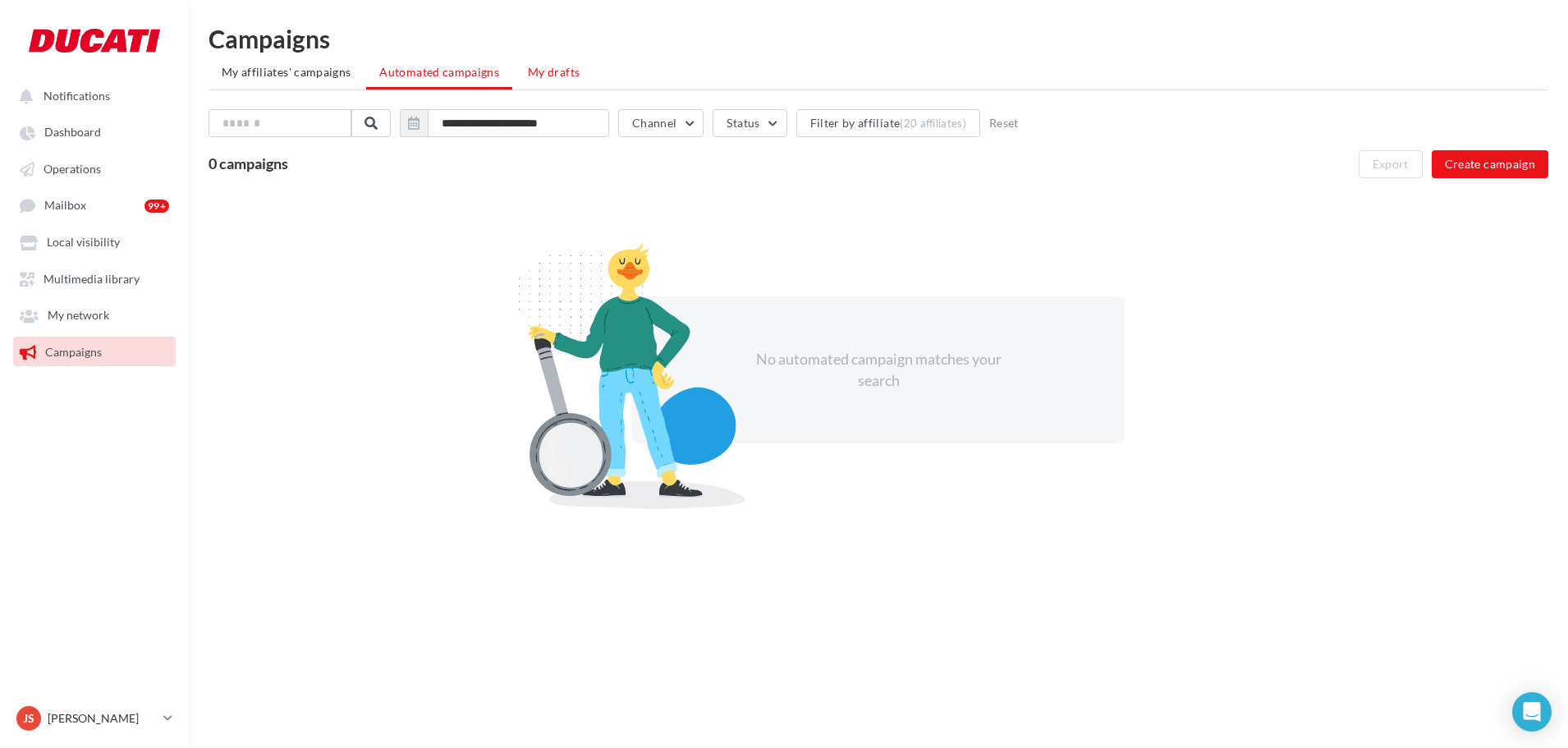
click at [535, 71] on span "My drafts" at bounding box center [554, 72] width 51 height 14
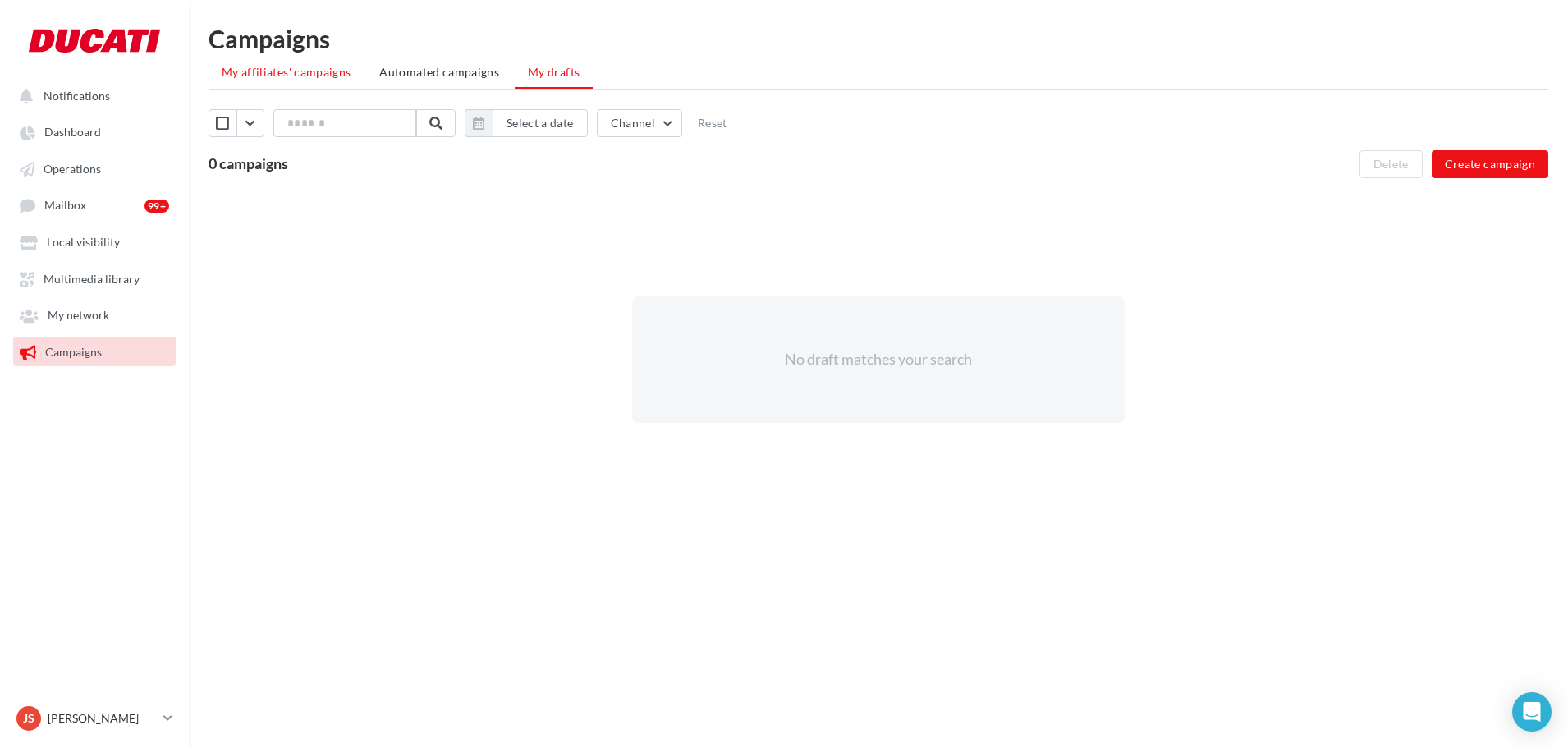
click at [309, 71] on span "My affiliates' campaigns" at bounding box center [286, 72] width 129 height 14
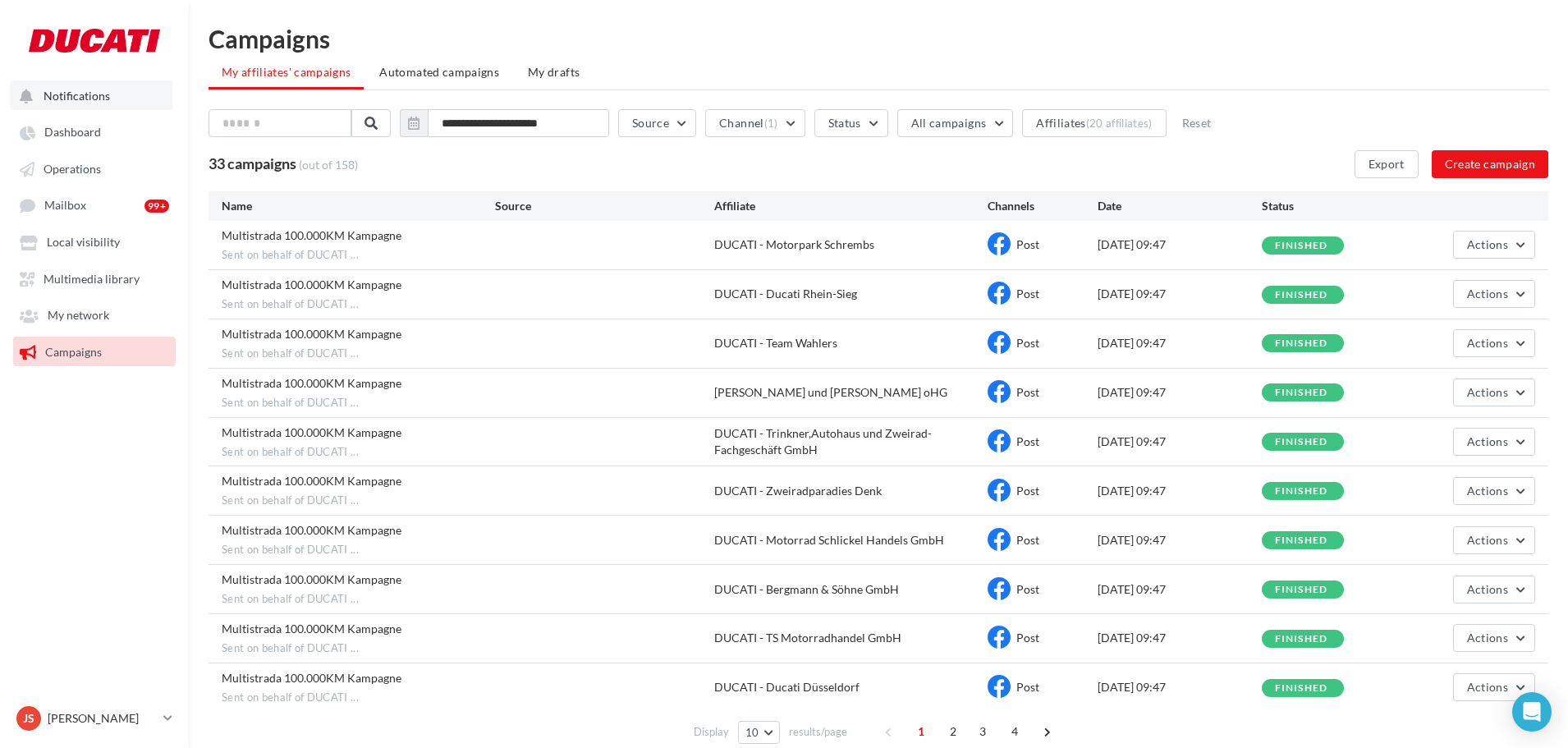
click at [71, 104] on button "Notifications" at bounding box center [91, 95] width 163 height 29
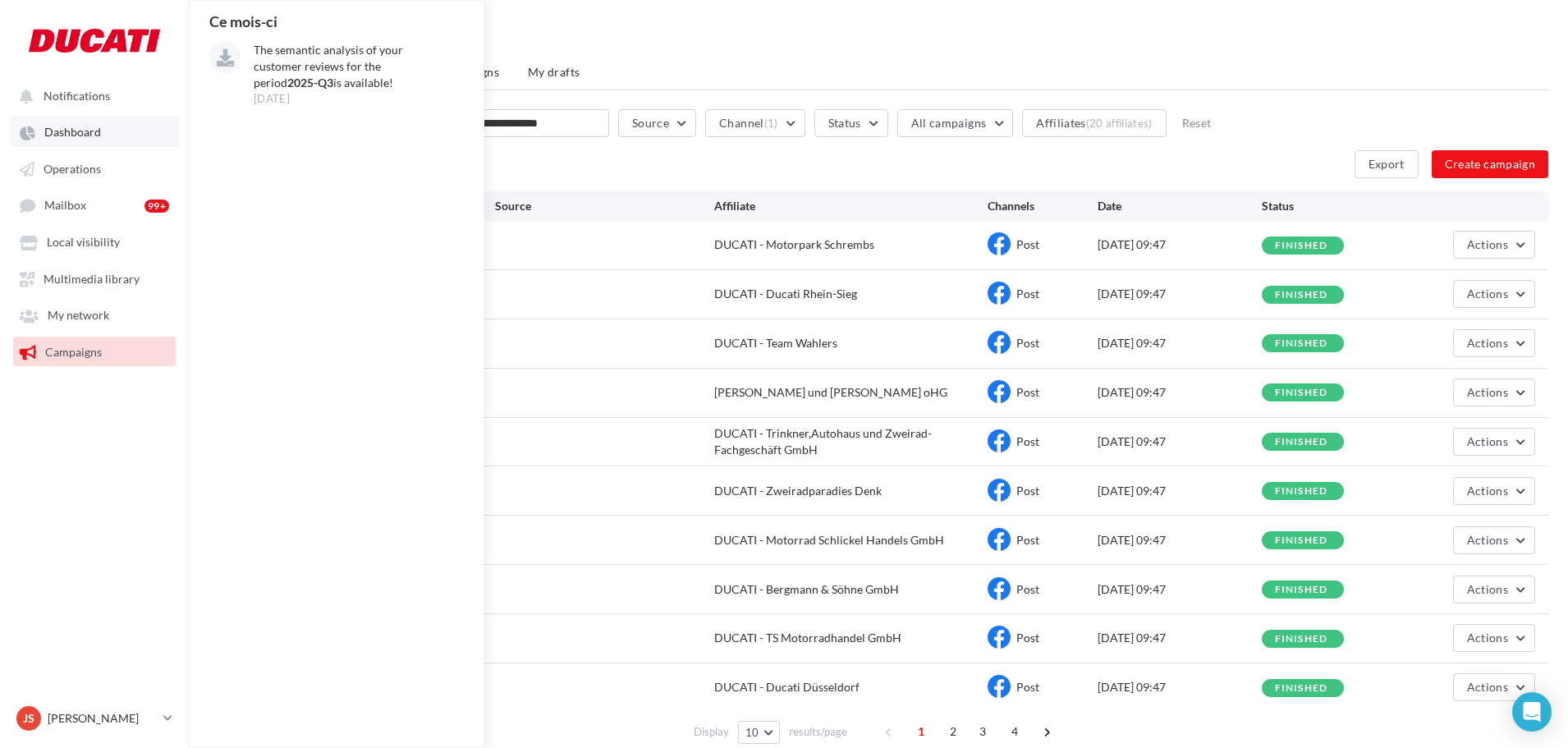
click at [58, 131] on span "Dashboard" at bounding box center [73, 132] width 57 height 14
